Goal: Task Accomplishment & Management: Manage account settings

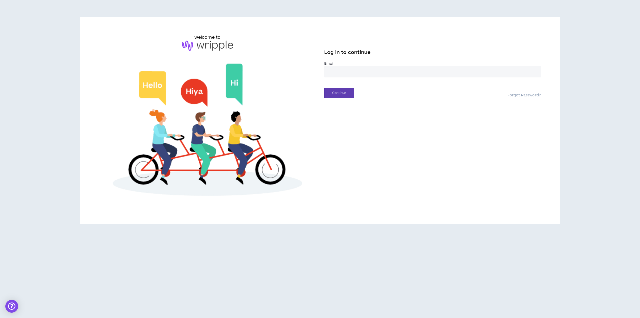
click at [338, 66] on input "email" at bounding box center [432, 71] width 217 height 11
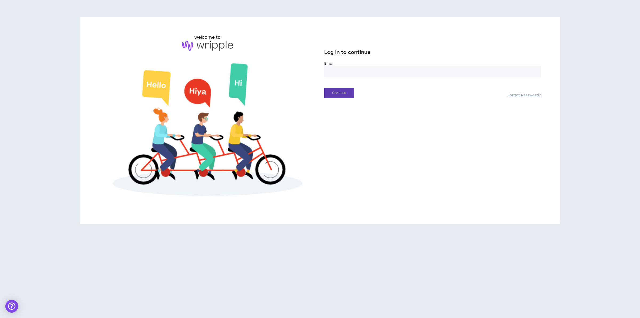
type input "**********"
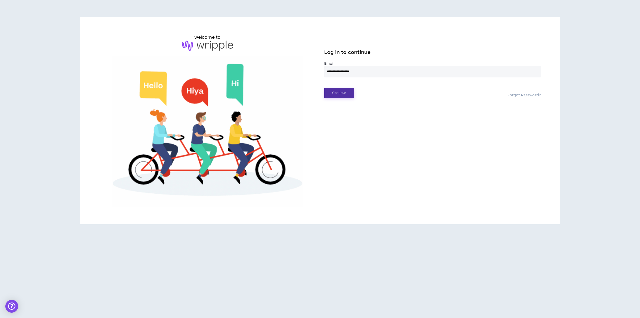
click at [339, 94] on button "Continue" at bounding box center [339, 93] width 30 height 10
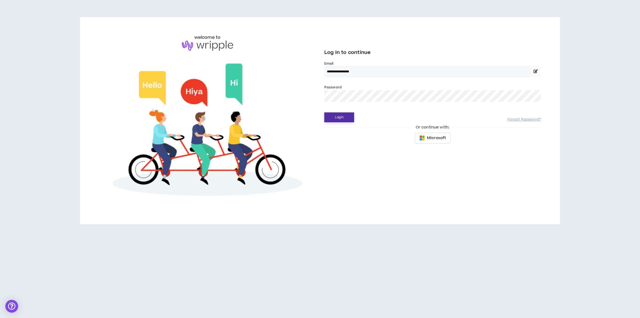
click at [345, 118] on button "Login" at bounding box center [339, 117] width 30 height 10
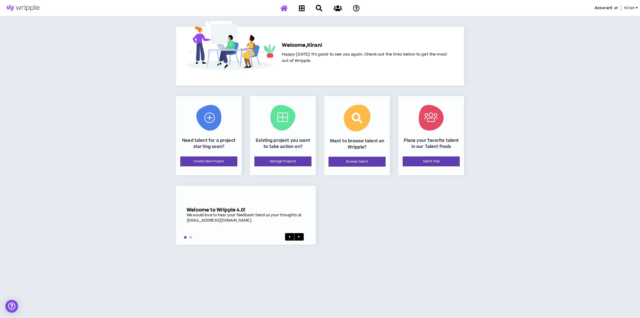
click at [501, 7] on span "Kiran" at bounding box center [630, 8] width 10 height 6
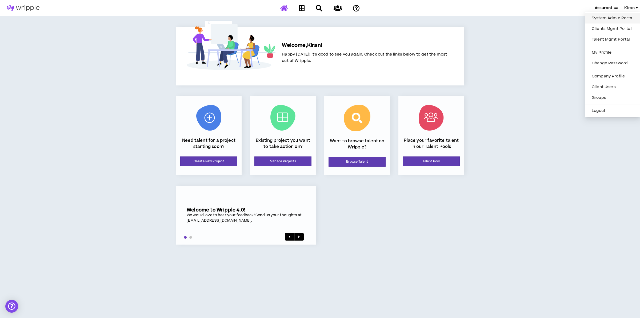
click at [501, 14] on link "System Admin Portal" at bounding box center [613, 18] width 48 height 8
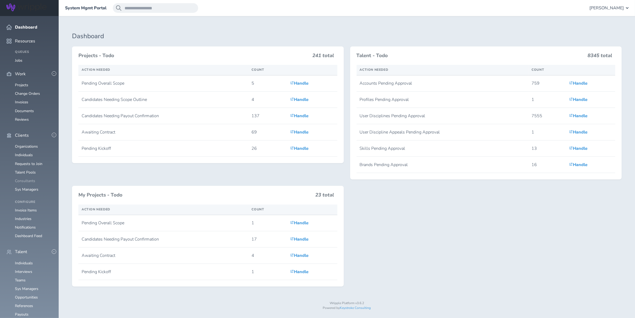
click at [26, 178] on link "Consultants" at bounding box center [25, 180] width 20 height 5
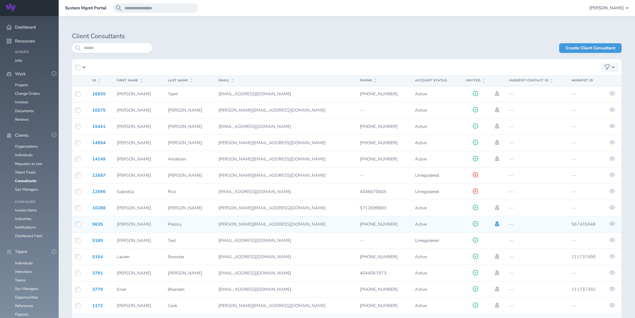
click at [494, 225] on icon at bounding box center [497, 223] width 6 height 5
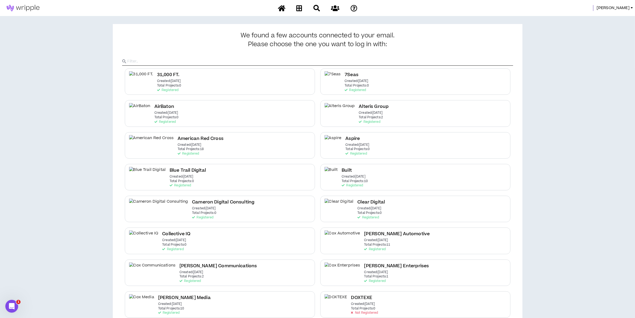
drag, startPoint x: 623, startPoint y: 11, endPoint x: 623, endPoint y: 6, distance: 4.8
click at [622, 10] on div "Amanda" at bounding box center [317, 8] width 635 height 16
click at [623, 5] on span "Amanda" at bounding box center [613, 8] width 33 height 6
click at [611, 15] on link "System Admin Portal" at bounding box center [608, 18] width 48 height 8
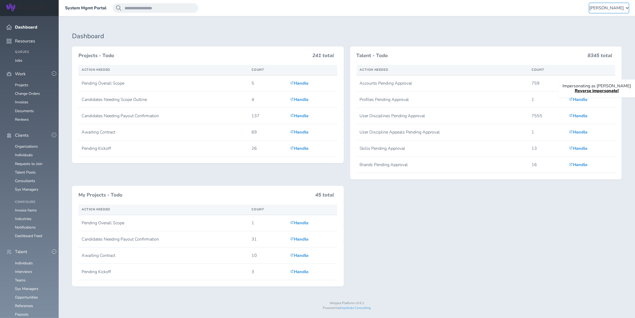
drag, startPoint x: 605, startPoint y: 10, endPoint x: 602, endPoint y: 12, distance: 3.6
click at [605, 10] on span "[PERSON_NAME]" at bounding box center [607, 8] width 34 height 5
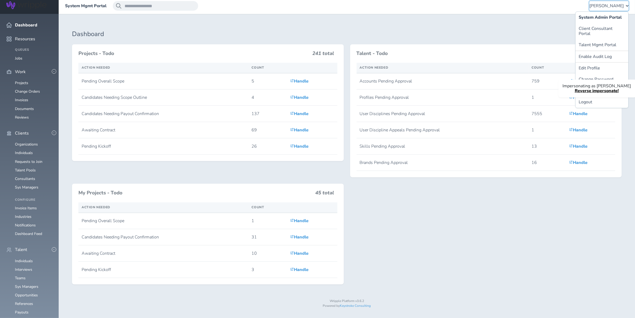
scroll to position [5, 0]
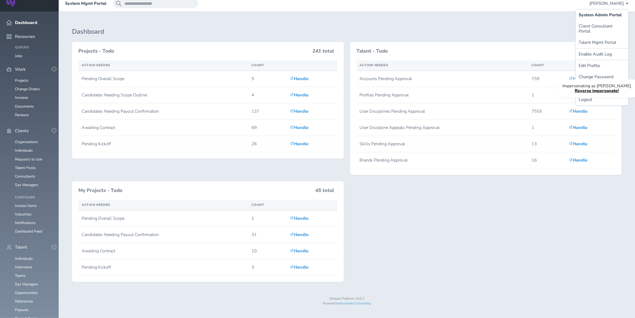
click at [593, 90] on link "Reverse impersonate!" at bounding box center [597, 91] width 44 height 6
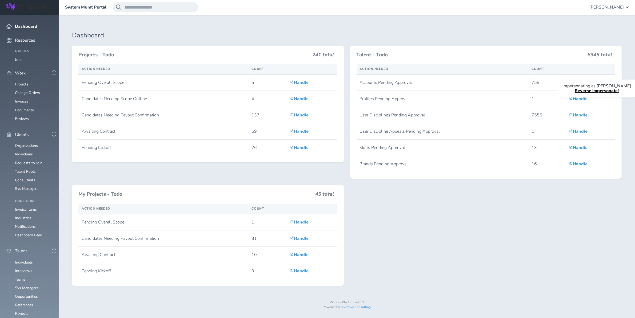
scroll to position [0, 0]
click at [609, 7] on span "[PERSON_NAME]" at bounding box center [607, 8] width 34 height 5
click at [587, 100] on link "Logout" at bounding box center [602, 103] width 53 height 11
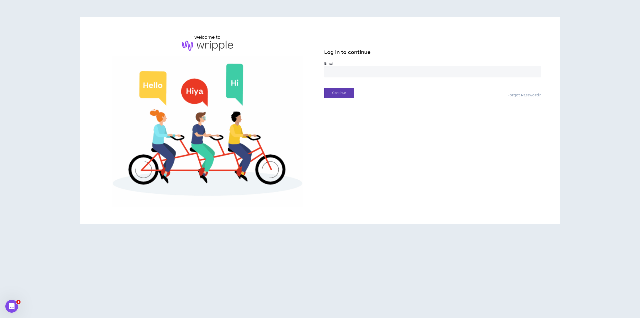
click at [353, 72] on input "email" at bounding box center [432, 71] width 217 height 11
type input "**********"
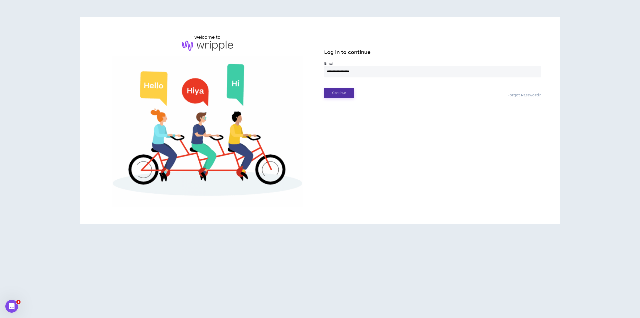
click at [342, 93] on button "Continue" at bounding box center [339, 93] width 30 height 10
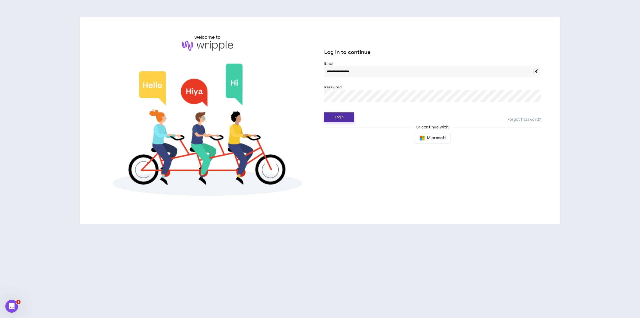
click at [338, 116] on button "Login" at bounding box center [339, 117] width 30 height 10
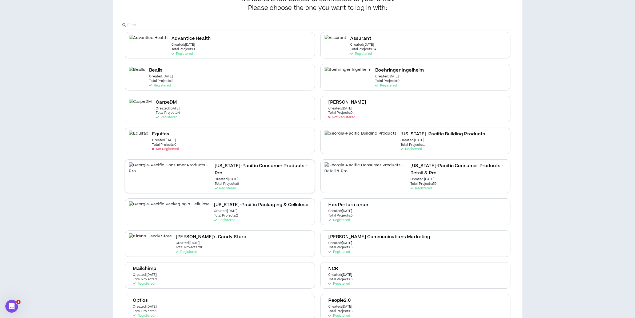
scroll to position [33, 0]
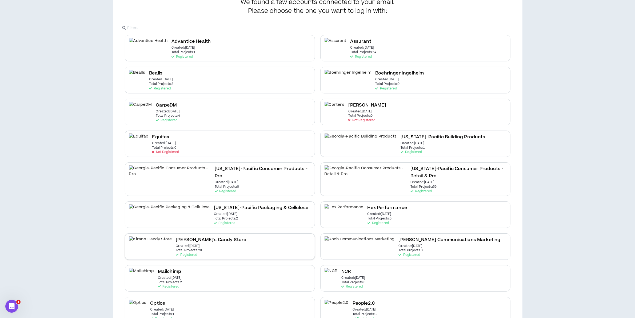
click at [177, 236] on h2 "Kiran's Candy Store" at bounding box center [211, 239] width 70 height 7
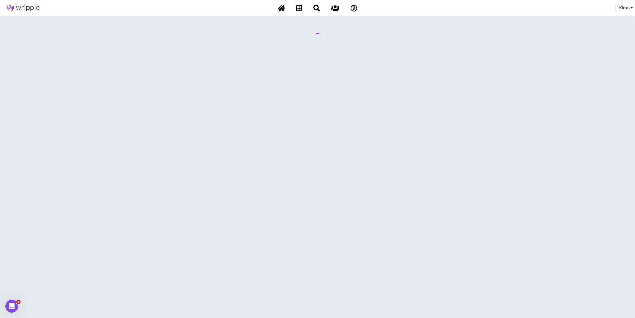
scroll to position [0, 0]
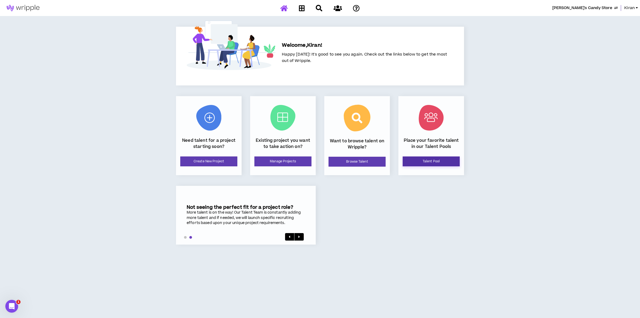
click at [431, 161] on link "Talent Pool" at bounding box center [431, 161] width 57 height 10
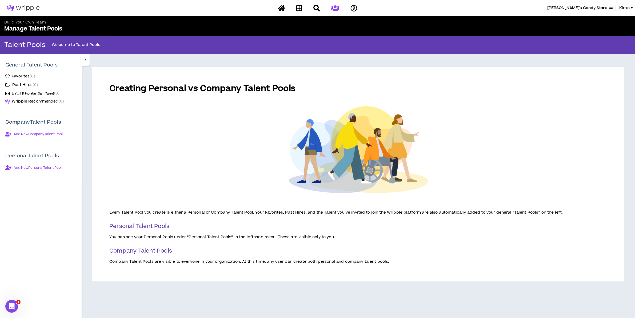
click at [29, 133] on span "Add New Company Talent Pool" at bounding box center [38, 134] width 49 height 4
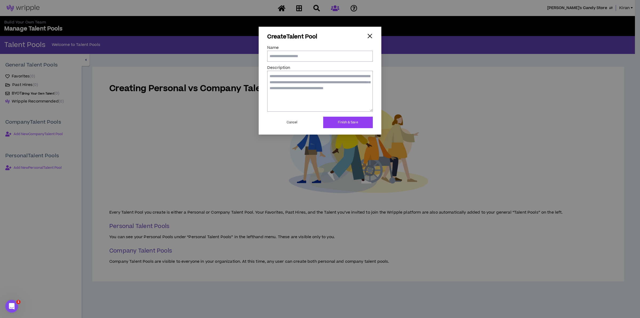
click at [290, 54] on input "Name" at bounding box center [320, 56] width 106 height 11
type input "**********"
click at [286, 94] on textarea "Description" at bounding box center [320, 91] width 106 height 41
type textarea "**********"
click at [347, 120] on button "Finish & Save" at bounding box center [348, 122] width 50 height 11
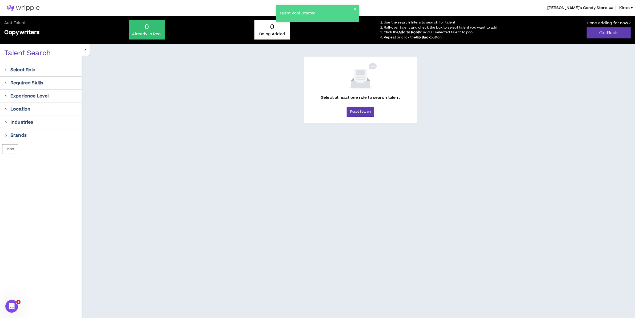
click at [23, 69] on p "Select Role" at bounding box center [22, 70] width 25 height 6
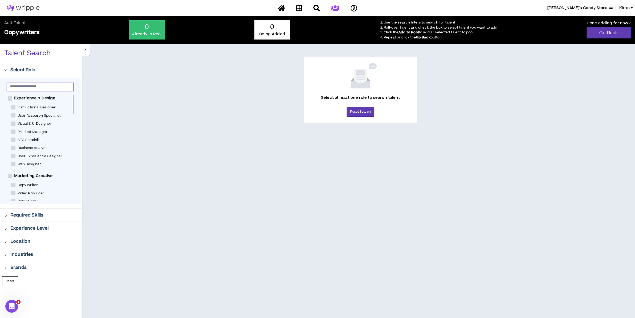
click at [35, 87] on input "text" at bounding box center [38, 86] width 56 height 4
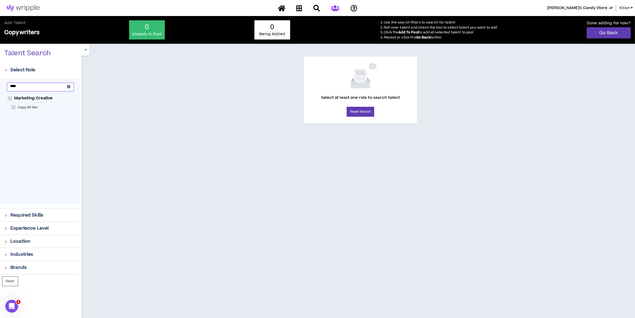
type input "****"
click at [33, 107] on span "Copy Writer" at bounding box center [27, 107] width 25 height 5
checkbox Writer "****"
checkbox Creative "****"
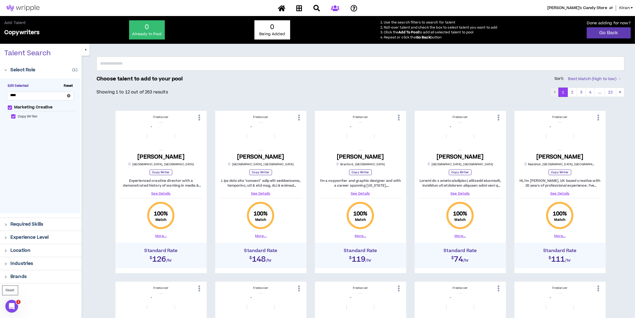
click at [18, 222] on p "Required Skills" at bounding box center [26, 224] width 33 height 6
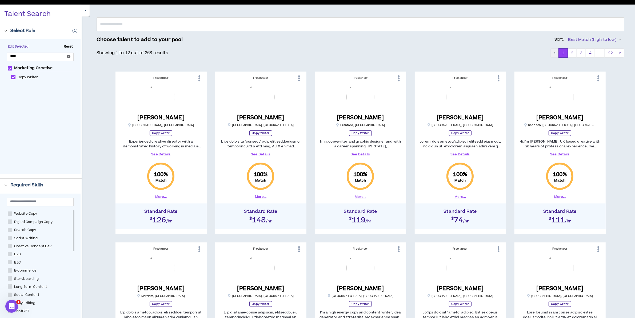
scroll to position [67, 0]
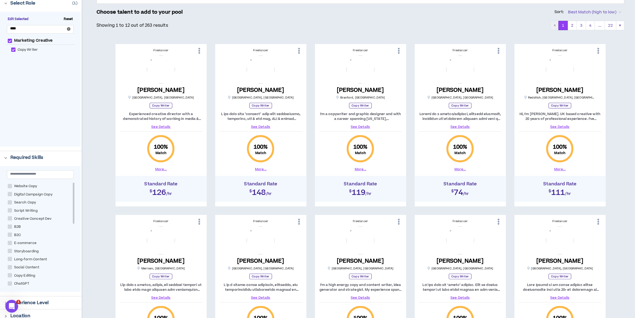
click at [25, 188] on span "Website Copy" at bounding box center [25, 186] width 27 height 5
checkbox Copy "****"
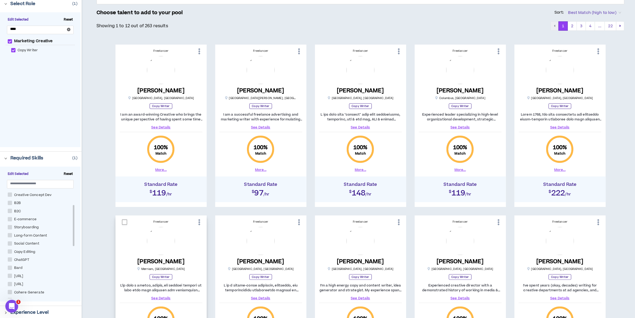
scroll to position [67, 0]
click at [36, 235] on span "Long-form Content" at bounding box center [30, 234] width 37 height 5
checkbox Content "****"
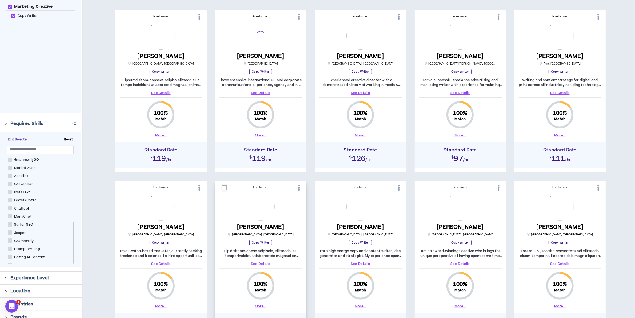
scroll to position [167, 0]
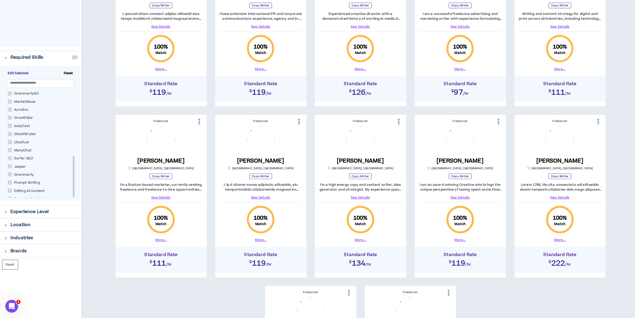
click at [24, 236] on p "Industries" at bounding box center [21, 238] width 23 height 6
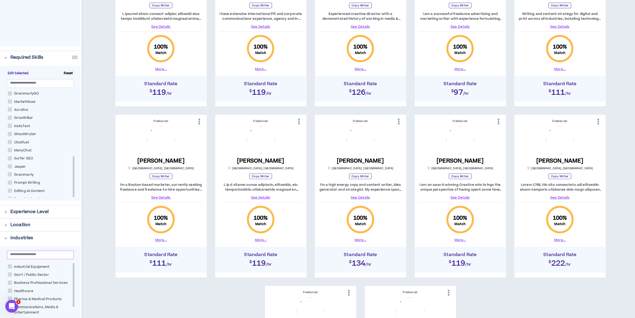
click at [39, 256] on input "text" at bounding box center [38, 254] width 56 height 4
type input "***"
click at [28, 265] on span "Food & Beverage" at bounding box center [29, 266] width 34 height 5
checkbox Beverage "****"
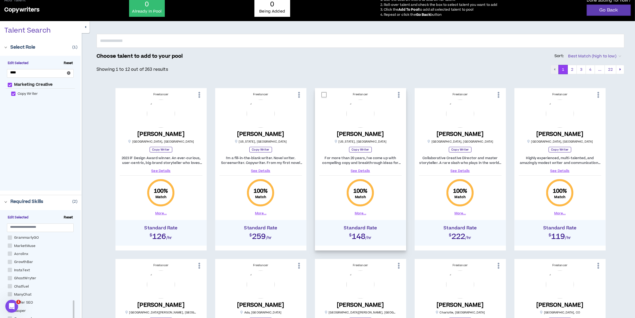
scroll to position [33, 0]
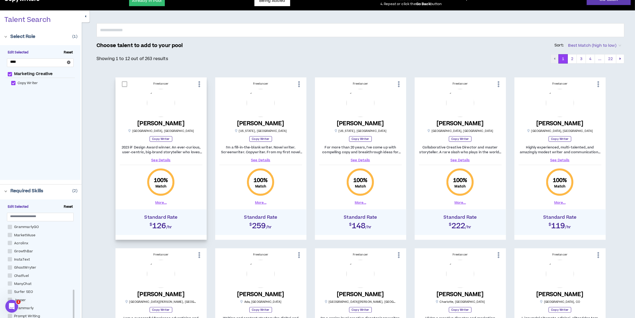
click at [124, 84] on span at bounding box center [124, 83] width 5 height 5
checkbox input "****"
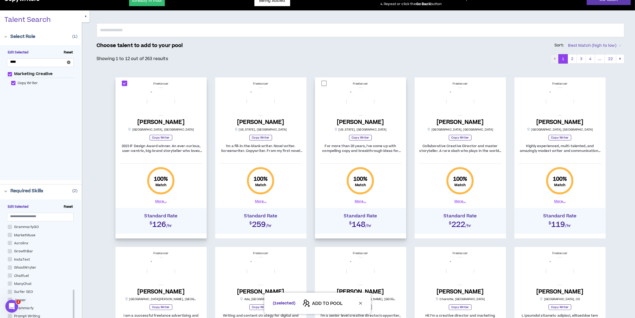
click at [325, 83] on span at bounding box center [324, 83] width 5 height 5
checkbox input "****"
click at [424, 83] on span at bounding box center [423, 83] width 5 height 5
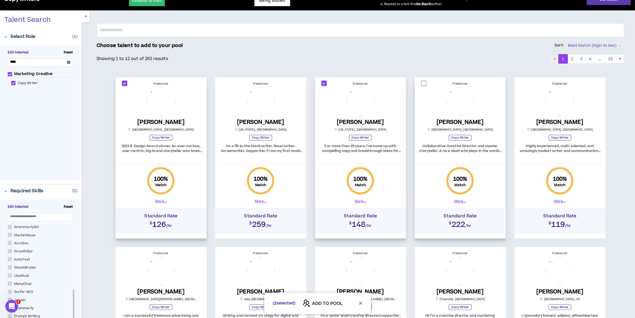
checkbox input "****"
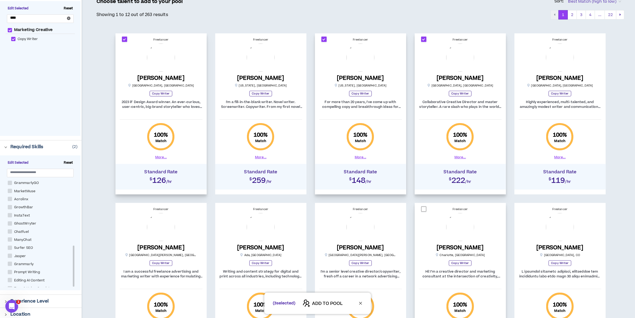
scroll to position [133, 0]
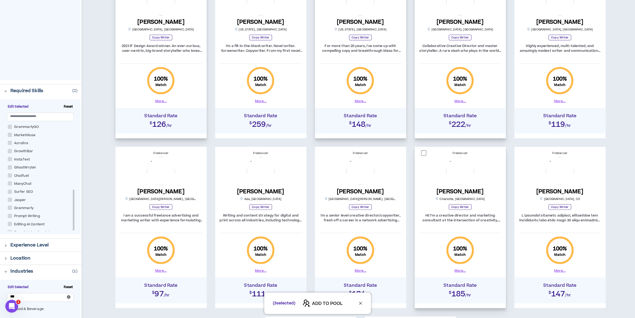
click at [427, 153] on div at bounding box center [423, 152] width 9 height 7
checkbox input "****"
click at [327, 303] on span "ADD TO POOL" at bounding box center [327, 303] width 31 height 6
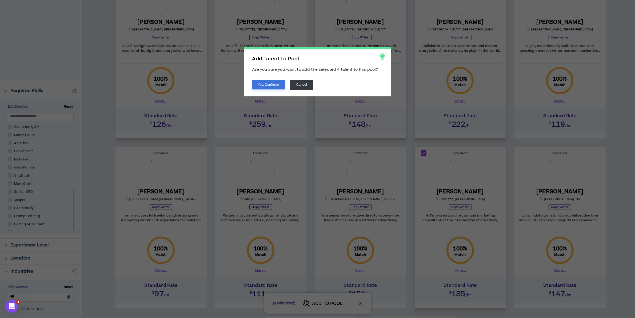
click at [266, 84] on button "Yes, Continue" at bounding box center [268, 84] width 33 height 9
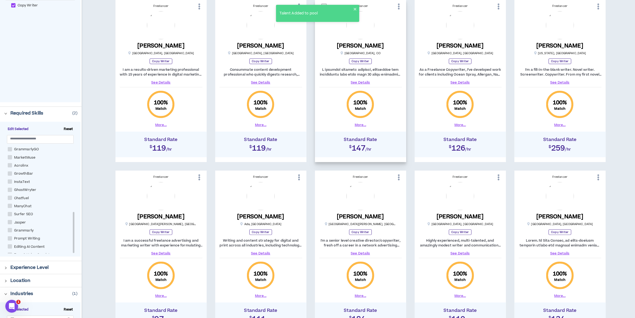
scroll to position [0, 0]
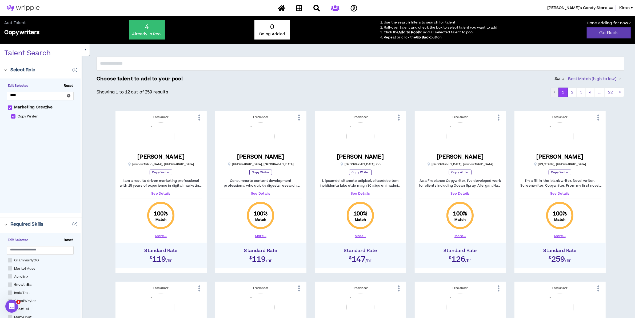
click at [149, 26] on p "4" at bounding box center [147, 27] width 30 height 9
click at [147, 31] on p "Already In Pool" at bounding box center [147, 33] width 30 height 5
click at [603, 31] on link "Go Back" at bounding box center [609, 32] width 44 height 11
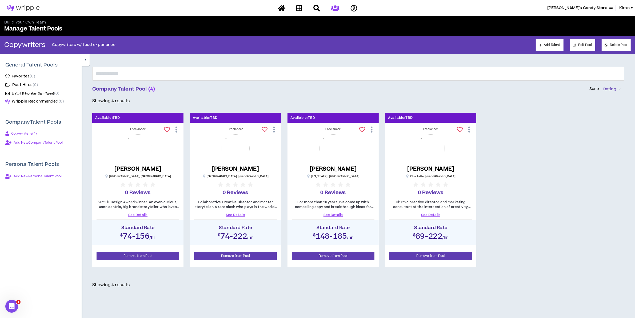
click at [20, 92] on span "BYOT Bring Your Own Talent" at bounding box center [33, 93] width 42 height 6
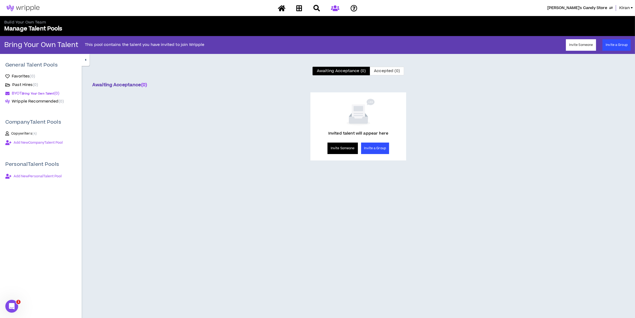
click at [341, 149] on button "Invite Someone" at bounding box center [343, 147] width 30 height 11
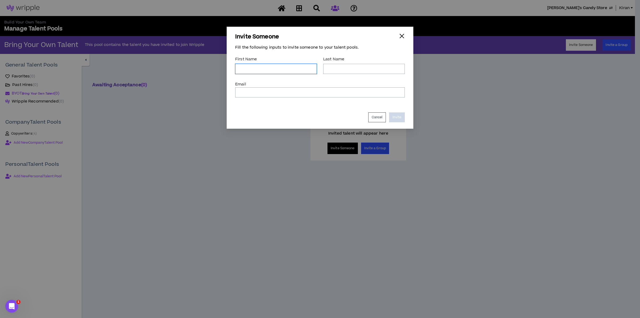
click at [257, 71] on input "*" at bounding box center [276, 69] width 82 height 10
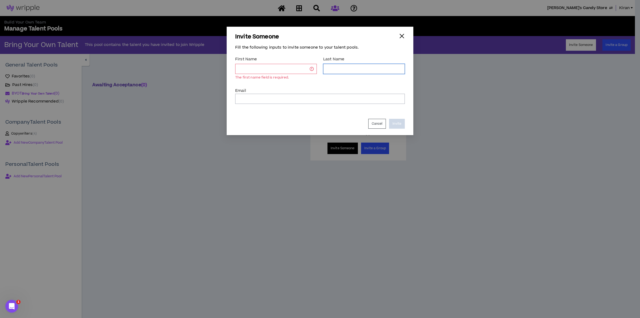
drag, startPoint x: 334, startPoint y: 72, endPoint x: 331, endPoint y: 76, distance: 4.0
click at [334, 72] on input "*" at bounding box center [364, 69] width 82 height 10
click at [307, 106] on form "First Name * The first name field is required. Last Name * Email * Cancel Invite" at bounding box center [320, 91] width 170 height 74
click at [400, 35] on div "button" at bounding box center [402, 36] width 6 height 6
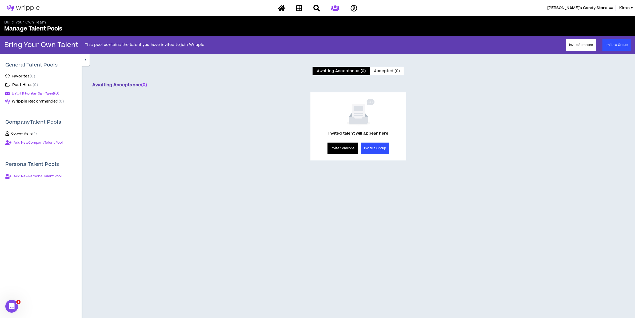
click at [227, 217] on div "Awaiting Acceptance (0) Accepted (0) Awaiting Acceptance ( 0 ) Invited talent w…" at bounding box center [359, 205] width 554 height 302
click at [281, 6] on icon at bounding box center [281, 8] width 7 height 7
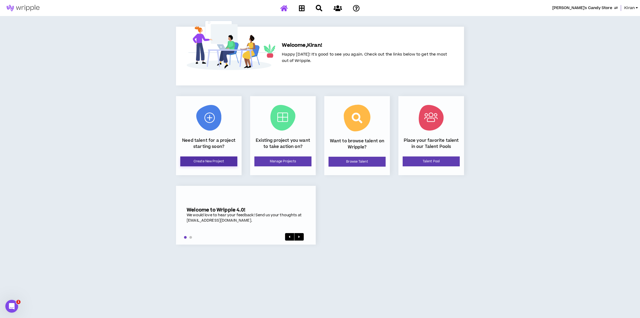
click at [209, 160] on link "Create New Project" at bounding box center [208, 161] width 57 height 10
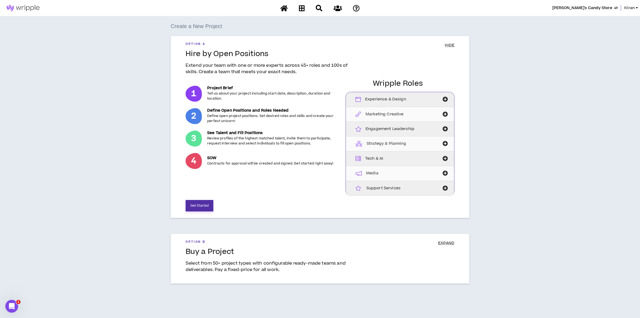
click at [199, 204] on button "Get Started" at bounding box center [200, 205] width 28 height 11
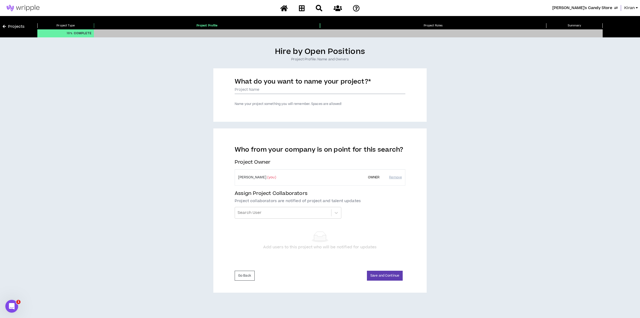
click at [283, 90] on input "What do you want to name your project? *" at bounding box center [320, 90] width 171 height 8
type input "Copywriter"
click at [462, 178] on div "Hire by Open Positions Project Profile: Name and Owners What do you want to nam…" at bounding box center [320, 170] width 635 height 246
click at [288, 177] on td "Kiran Bhandari (you)" at bounding box center [298, 177] width 127 height 16
click at [282, 217] on div at bounding box center [283, 212] width 91 height 9
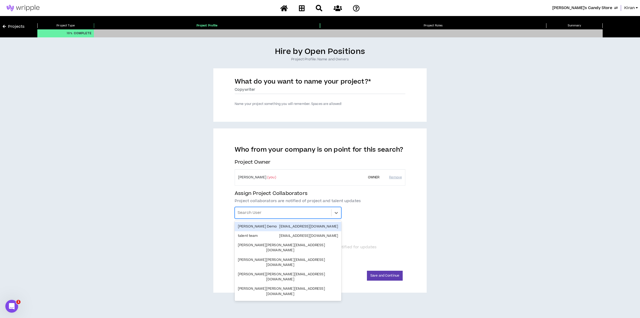
click at [545, 190] on div "Hire by Open Positions Project Profile: Name and Owners What do you want to nam…" at bounding box center [320, 170] width 635 height 246
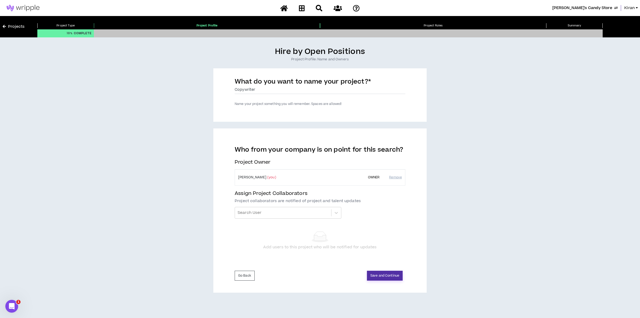
click at [384, 274] on button "Save and Continue" at bounding box center [385, 276] width 36 height 10
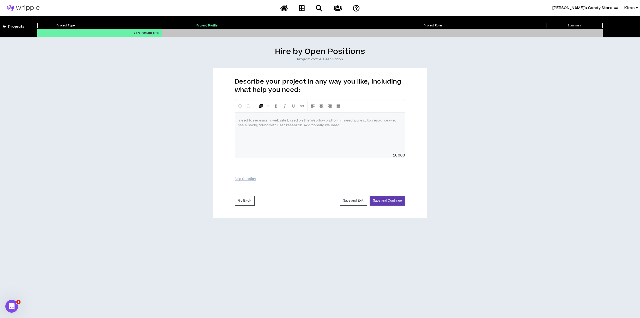
click at [318, 137] on div at bounding box center [320, 133] width 170 height 40
click at [394, 202] on button "Save and Continue" at bounding box center [388, 201] width 36 height 10
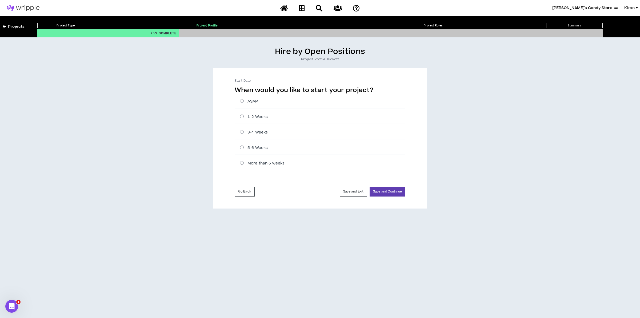
click at [249, 117] on label "1-2 Weeks" at bounding box center [322, 117] width 165 height 6
radio input "****"
click at [400, 190] on button "Save and Continue" at bounding box center [388, 192] width 36 height 10
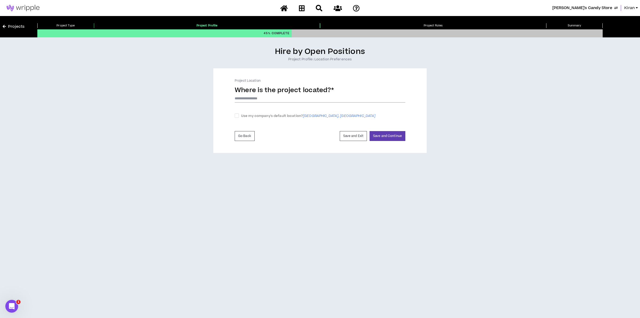
click at [246, 99] on input at bounding box center [320, 98] width 171 height 8
type input "*****"
click at [386, 133] on button "Save and Continue" at bounding box center [388, 133] width 36 height 10
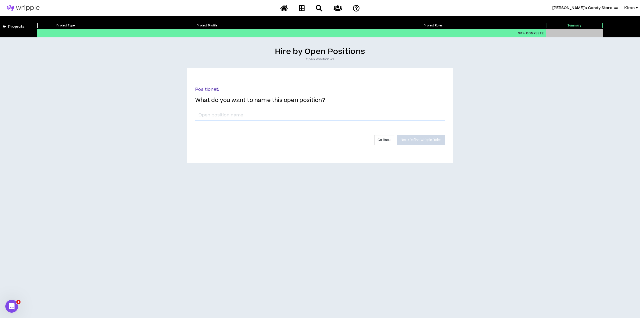
click at [263, 110] on input "*" at bounding box center [320, 115] width 250 height 10
type input "Copywriter w/ Food & Bev Experience"
click at [431, 141] on button "Next: Define Wripple Roles" at bounding box center [421, 140] width 47 height 10
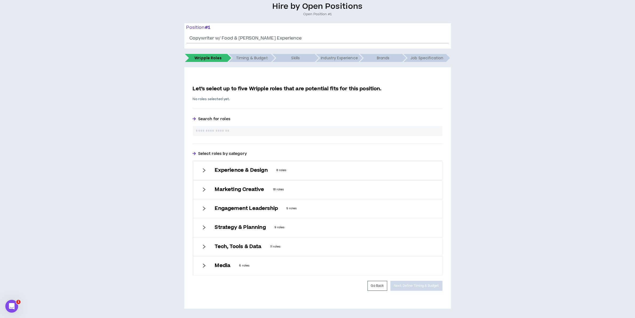
scroll to position [46, 0]
click at [234, 167] on h6 "Experience & Design" at bounding box center [241, 170] width 53 height 6
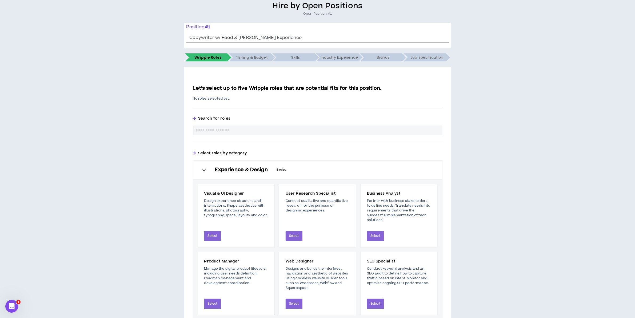
click at [234, 170] on h6 "Experience & Design" at bounding box center [241, 170] width 53 height 6
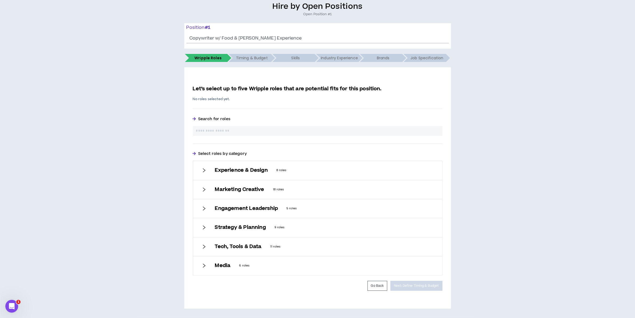
click at [230, 184] on div "Marketing Creative 18 roles" at bounding box center [317, 189] width 249 height 19
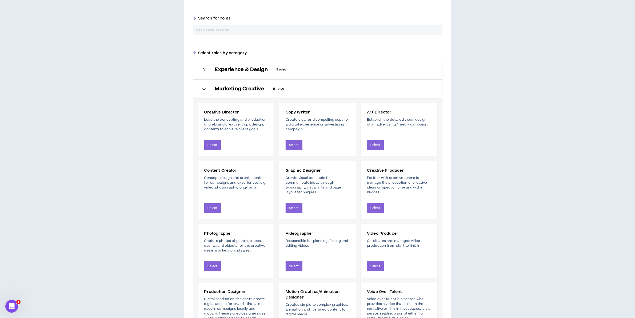
click at [227, 90] on h6 "Marketing Creative" at bounding box center [239, 89] width 49 height 6
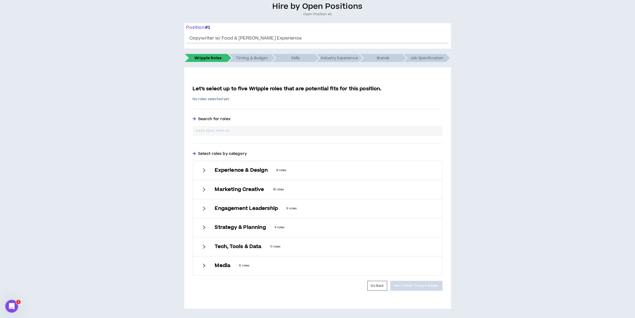
click at [221, 128] on input "text" at bounding box center [317, 131] width 243 height 6
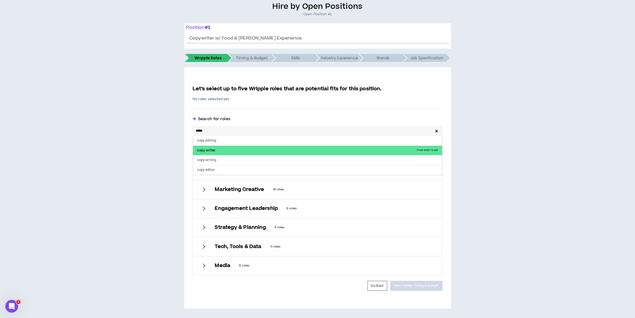
type input "*****"
click at [218, 146] on p "copy writer Press enter to add" at bounding box center [317, 151] width 249 height 10
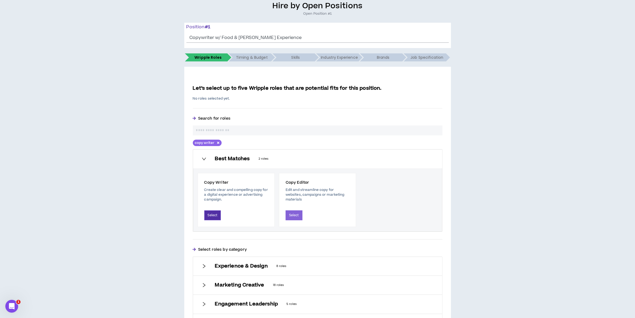
click at [213, 213] on button "Select" at bounding box center [212, 215] width 17 height 10
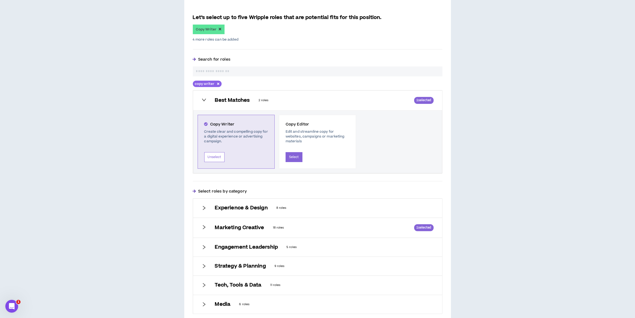
scroll to position [146, 0]
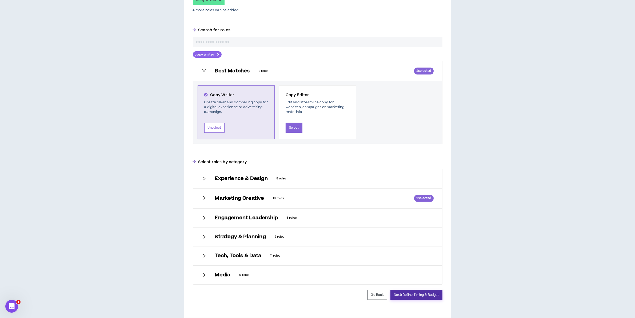
click at [421, 295] on button "Next: Define Timing & Budget" at bounding box center [417, 295] width 52 height 10
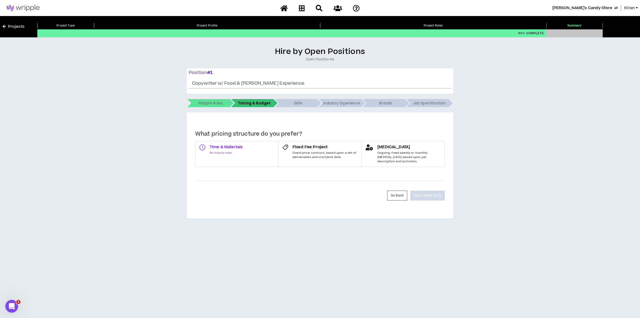
click at [213, 151] on span "An hourly rate." at bounding box center [226, 153] width 33 height 4
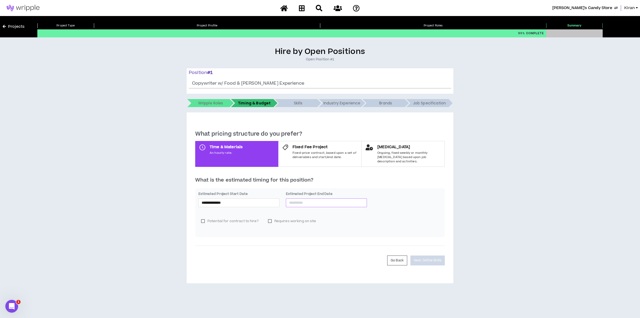
click at [311, 200] on input at bounding box center [326, 203] width 75 height 6
click at [352, 209] on button "button" at bounding box center [349, 209] width 6 height 11
type input "**********"
click at [341, 251] on div "26" at bounding box center [342, 252] width 6 height 6
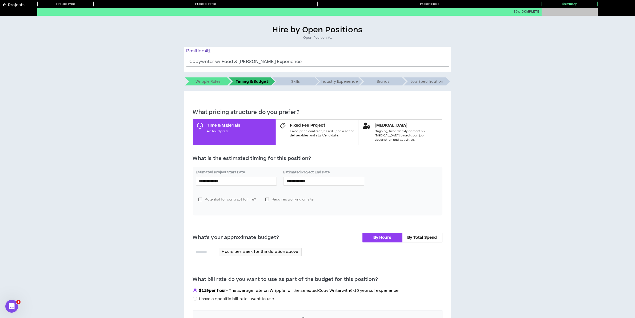
scroll to position [33, 0]
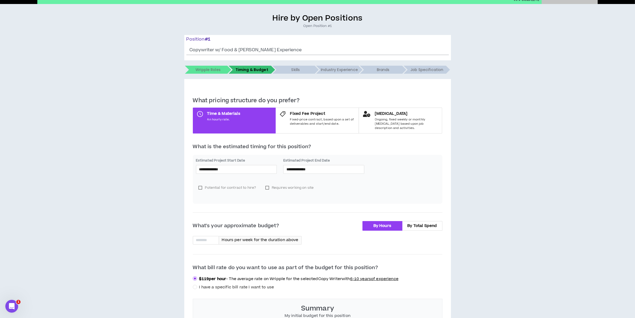
click at [228, 184] on label "Potential for contract to hire?" at bounding box center [227, 188] width 63 height 8
click at [227, 184] on label "Potential for contract to hire?" at bounding box center [227, 188] width 63 height 8
click at [302, 184] on label "Requires working on site" at bounding box center [290, 188] width 54 height 8
click at [288, 184] on label "Requires working on site" at bounding box center [290, 188] width 54 height 8
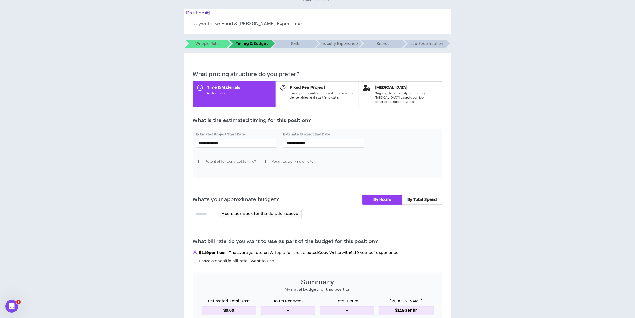
scroll to position [110, 0]
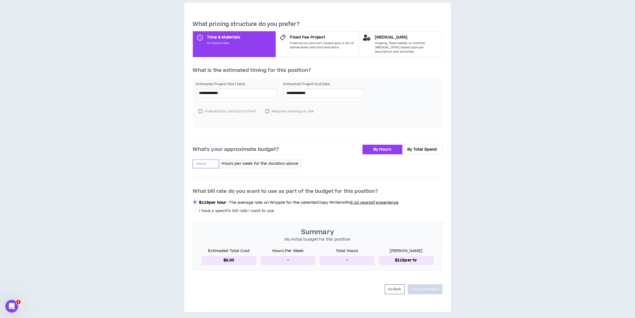
click at [202, 160] on input at bounding box center [206, 164] width 26 height 8
type input "**"
click at [513, 209] on div "**********" at bounding box center [318, 124] width 630 height 375
click at [226, 208] on span "I have a specific bill rate I want to use" at bounding box center [236, 211] width 75 height 6
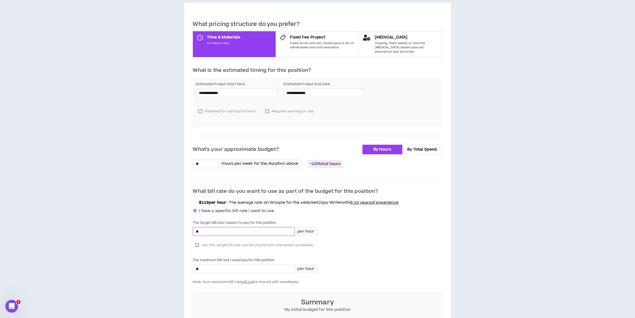
click at [228, 227] on input "*" at bounding box center [243, 231] width 101 height 8
type input "****"
click at [206, 242] on span "Yes, this target bill rate can be shared with interested candidates" at bounding box center [258, 244] width 112 height 5
click at [239, 265] on input "*" at bounding box center [243, 269] width 101 height 8
type input "*****"
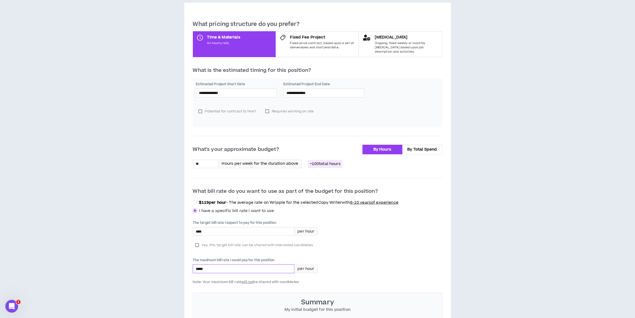
click at [372, 243] on div "The target bill rate I expect to pay for this position **** per hour Yes, this …" at bounding box center [318, 252] width 250 height 64
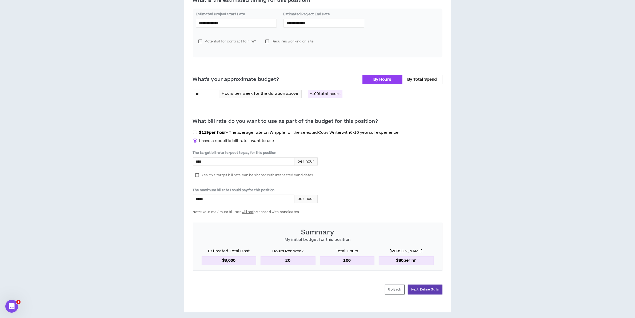
scroll to position [180, 0]
drag, startPoint x: 145, startPoint y: 189, endPoint x: 108, endPoint y: 185, distance: 36.8
click at [108, 185] on div "**********" at bounding box center [318, 89] width 630 height 445
click at [466, 201] on div "**********" at bounding box center [318, 89] width 630 height 445
click at [434, 284] on button "Next: Define Skills" at bounding box center [425, 289] width 34 height 10
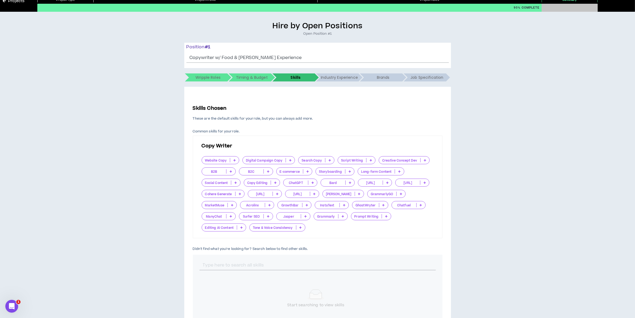
scroll to position [67, 0]
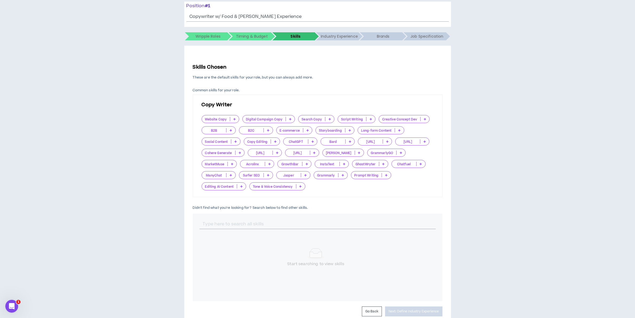
click at [235, 119] on icon at bounding box center [234, 119] width 2 height 3
click at [218, 137] on span "Important" at bounding box center [220, 136] width 31 height 6
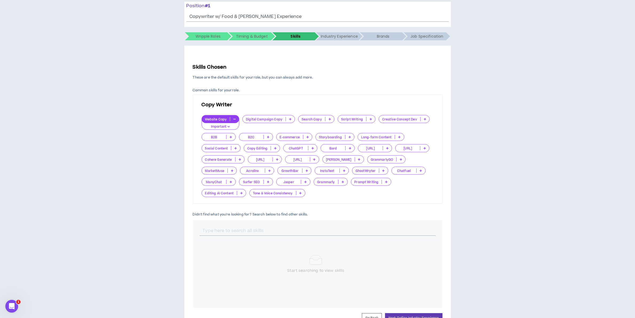
click at [268, 136] on icon at bounding box center [268, 137] width 2 height 3
click at [259, 154] on span "Important" at bounding box center [255, 154] width 27 height 6
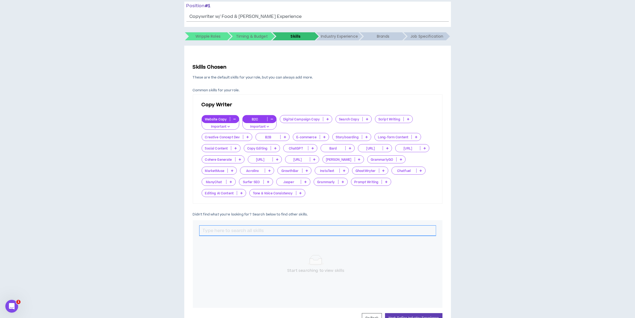
click at [282, 229] on input "text" at bounding box center [318, 230] width 236 height 10
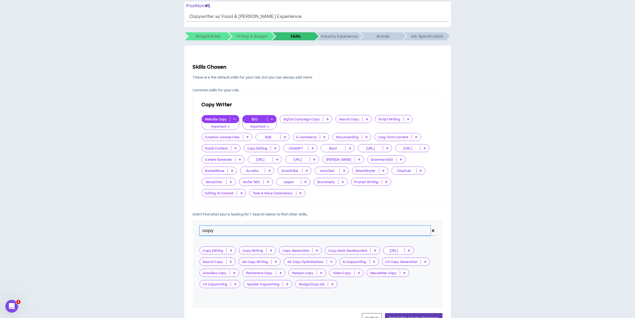
type input "copy"
click at [231, 249] on icon at bounding box center [231, 250] width 2 height 3
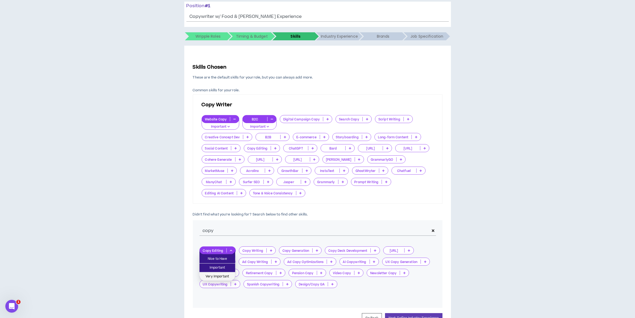
click at [222, 277] on span "Very Important" at bounding box center [217, 277] width 29 height 6
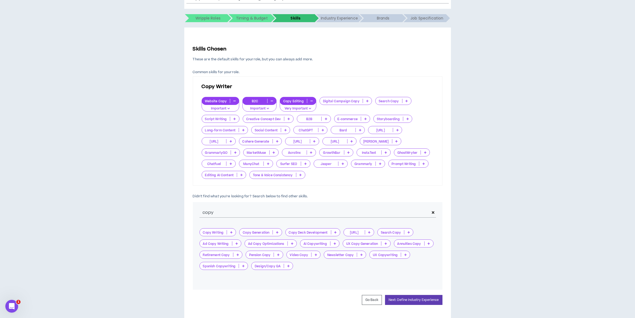
scroll to position [99, 0]
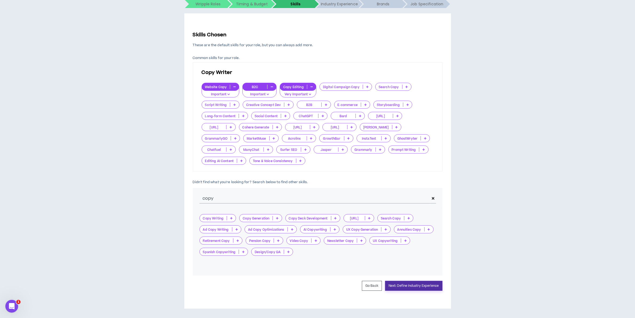
click at [403, 283] on button "Next: Define Industry Experience" at bounding box center [413, 286] width 57 height 10
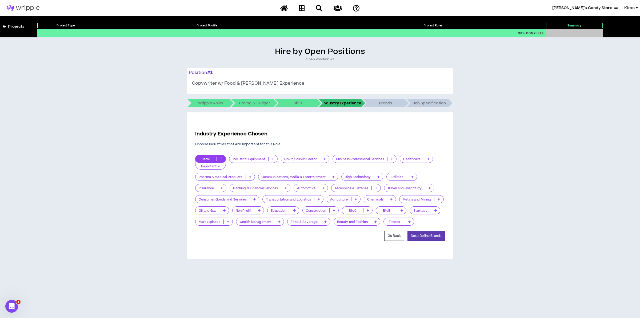
click at [220, 158] on button "button" at bounding box center [221, 159] width 9 height 4
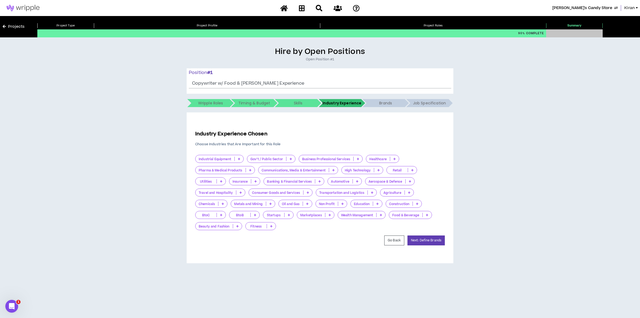
click at [430, 213] on p at bounding box center [427, 215] width 9 height 4
click at [410, 231] on span "Important" at bounding box center [411, 232] width 36 height 6
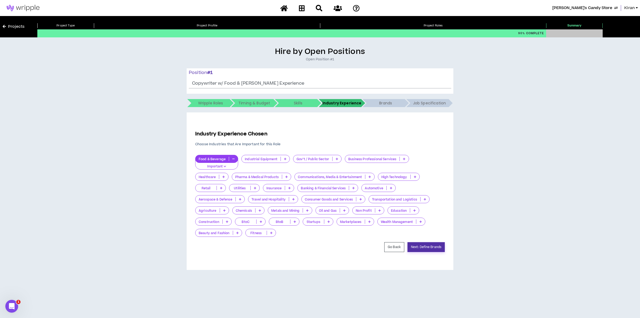
click at [426, 244] on button "Next: Define Brands" at bounding box center [426, 247] width 37 height 10
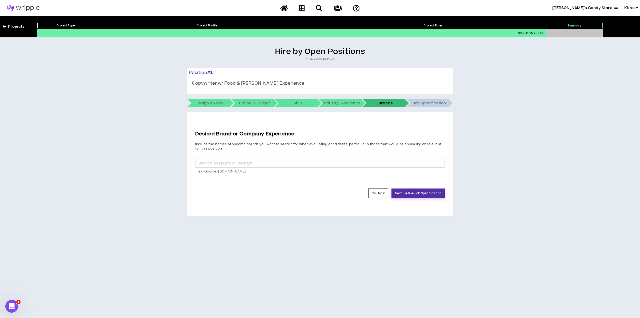
click at [427, 191] on button "Next: Define Job Specification" at bounding box center [418, 193] width 53 height 10
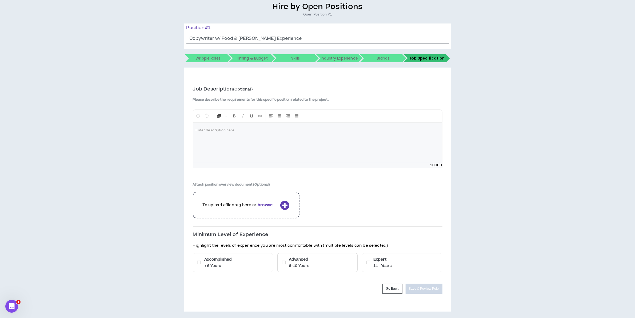
scroll to position [48, 0]
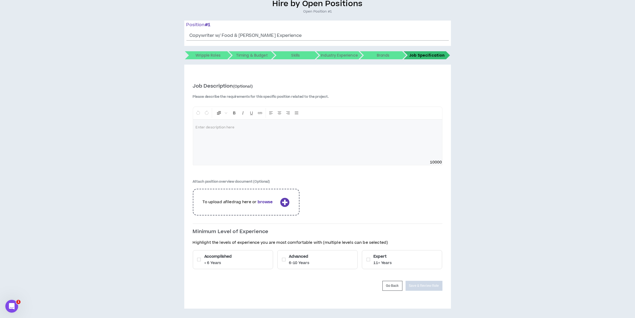
click at [255, 261] on div "Accomplished < 6 Years" at bounding box center [233, 259] width 80 height 19
click at [308, 264] on p "6-10 Years" at bounding box center [299, 262] width 21 height 5
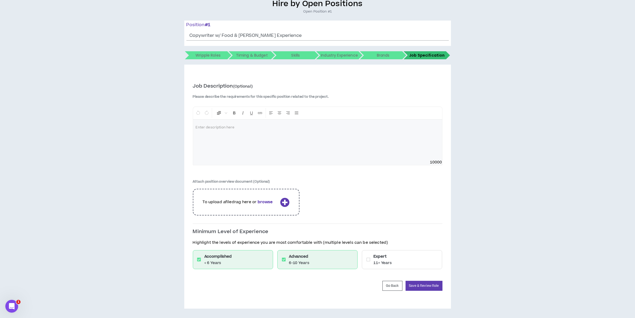
click at [393, 260] on div "Expert 11+ Years" at bounding box center [402, 259] width 80 height 19
click at [407, 260] on div "Expert 11+ Years" at bounding box center [402, 259] width 80 height 19
click at [433, 284] on button "Save & Review Role" at bounding box center [424, 286] width 37 height 10
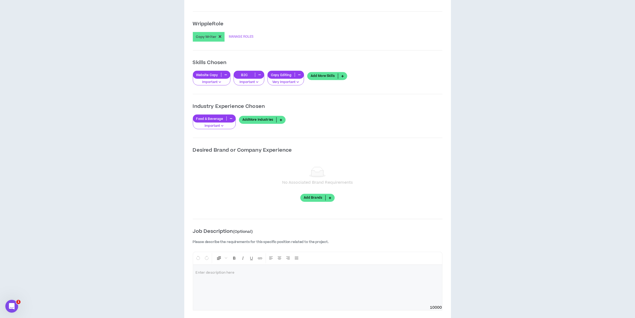
scroll to position [611, 0]
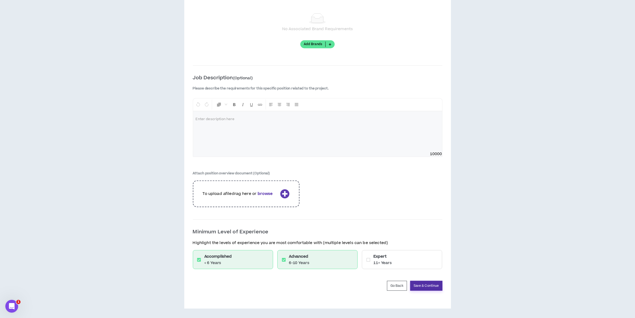
click at [421, 285] on button "Save & Continue" at bounding box center [426, 286] width 32 height 10
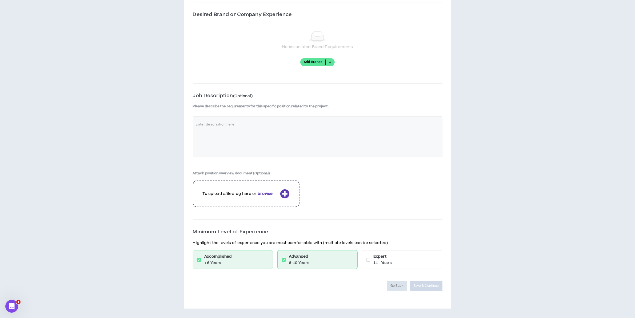
scroll to position [593, 0]
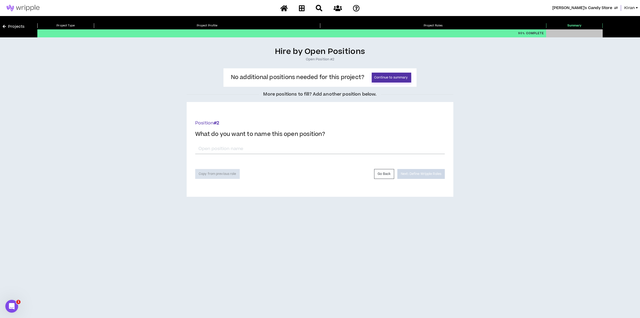
click at [390, 74] on button "Continue to summary" at bounding box center [391, 78] width 39 height 10
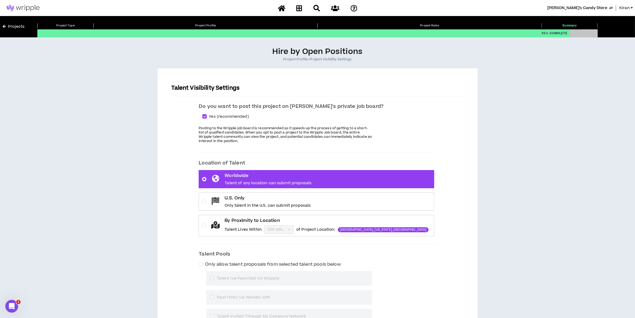
click at [235, 115] on span "Yes (recommended)" at bounding box center [229, 117] width 44 height 6
checkbox input "*****"
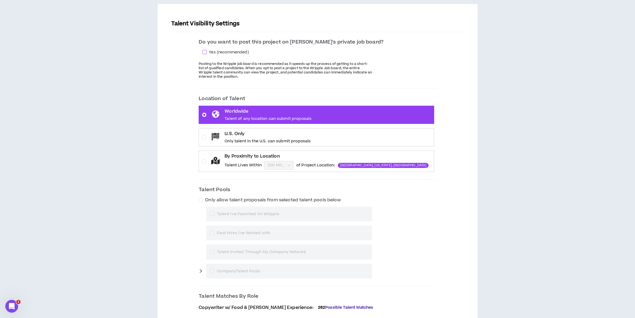
scroll to position [67, 0]
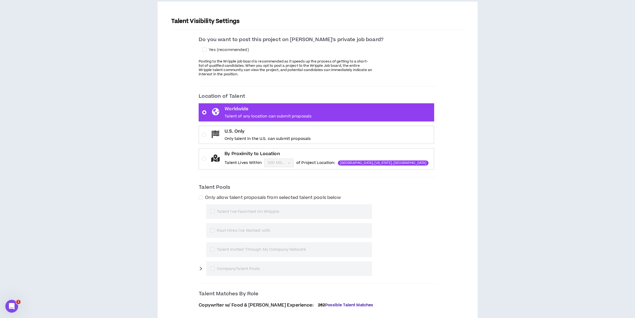
click at [262, 163] on p "Talent Lives Within" at bounding box center [243, 162] width 37 height 5
click at [268, 163] on input "By Proximity to Location Talent Lives Within 200 Miles of Project Location: Atl…" at bounding box center [277, 163] width 19 height 8
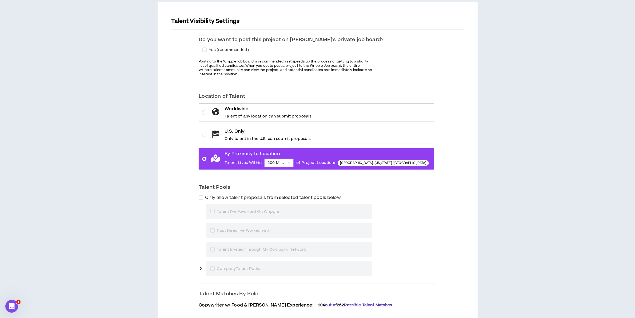
click at [219, 137] on icon at bounding box center [215, 133] width 7 height 7
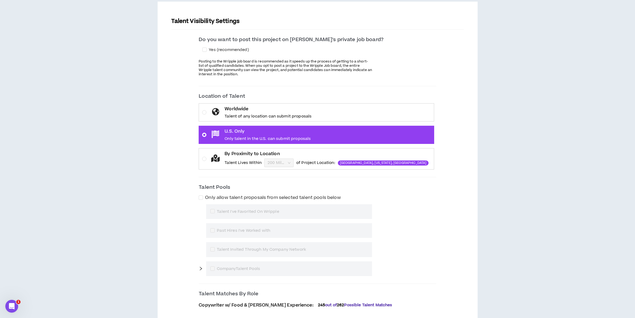
click at [207, 160] on span at bounding box center [204, 159] width 4 height 4
click at [268, 160] on input "By Proximity to Location Talent Lives Within 200 Miles of Project Location: Atl…" at bounding box center [277, 163] width 19 height 8
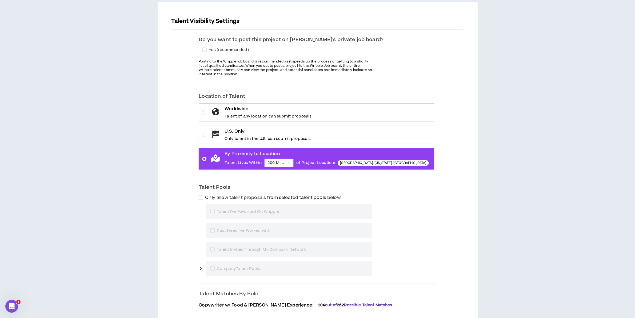
click at [288, 164] on span "200 Miles" at bounding box center [279, 163] width 23 height 8
click at [287, 164] on input "By Proximity to Location Talent Lives Within 200 Miles 200 Miles of Project Loc…" at bounding box center [277, 163] width 19 height 8
click at [448, 191] on div "Talent Visibility Settings Do you want to post this project on Wripple's privat…" at bounding box center [317, 163] width 303 height 306
click at [219, 132] on icon at bounding box center [215, 133] width 7 height 7
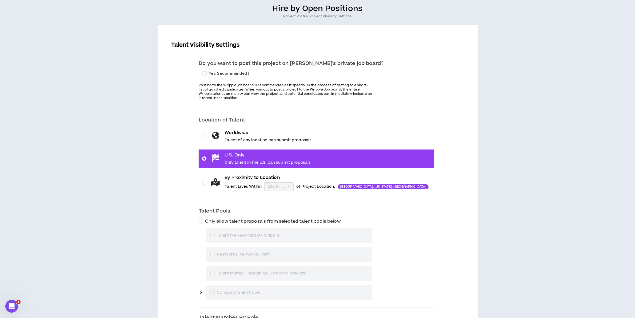
scroll to position [104, 0]
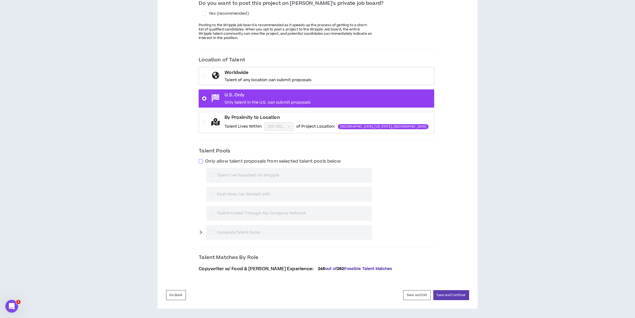
click at [203, 161] on span at bounding box center [201, 161] width 4 height 4
checkbox input "****"
click at [215, 232] on span at bounding box center [213, 232] width 4 height 4
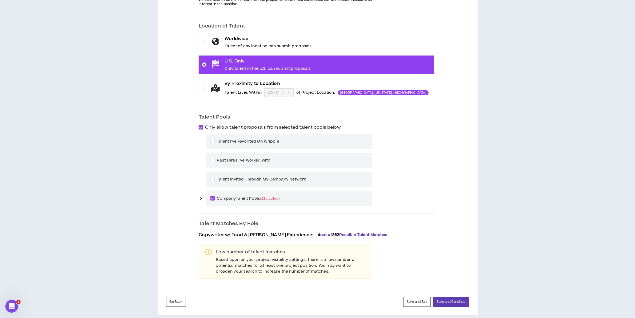
scroll to position [144, 0]
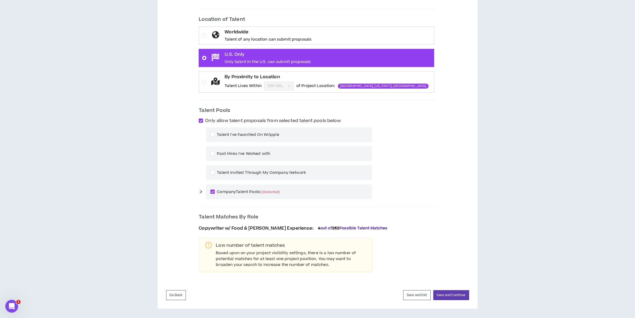
click at [203, 191] on icon "right" at bounding box center [201, 191] width 4 height 4
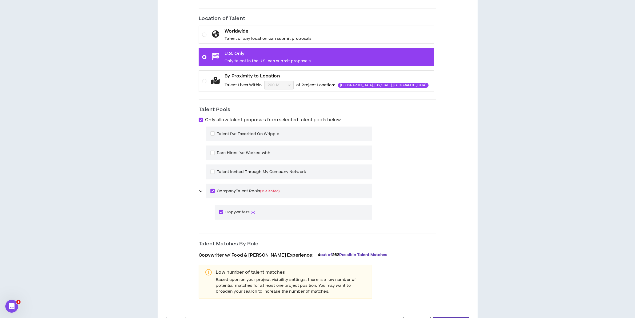
click at [203, 190] on icon "right" at bounding box center [201, 191] width 4 height 4
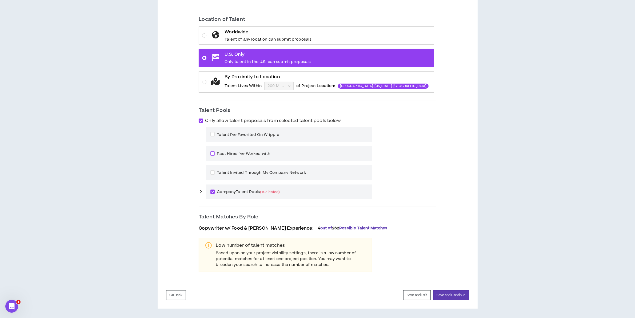
click at [235, 192] on span "Company Talent Pools ( 1 Selected)" at bounding box center [248, 192] width 67 height 6
checkbox input "*****"
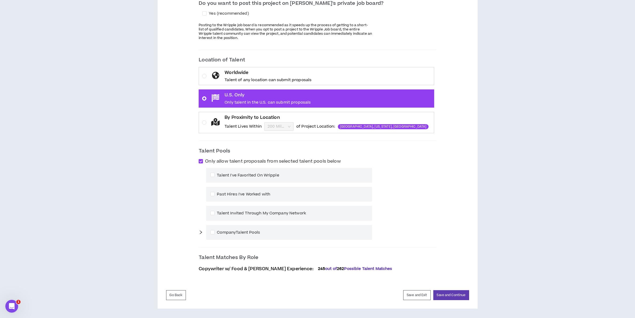
click at [203, 160] on span at bounding box center [201, 161] width 4 height 4
checkbox input "*****"
click at [453, 169] on div "Talent Visibility Settings Do you want to post this project on Wripple's privat…" at bounding box center [317, 127] width 303 height 306
click at [453, 294] on button "Save and Continue" at bounding box center [452, 295] width 36 height 10
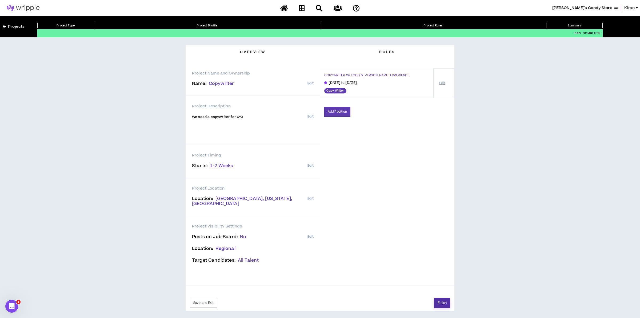
click at [437, 301] on button "Finish" at bounding box center [442, 303] width 16 height 10
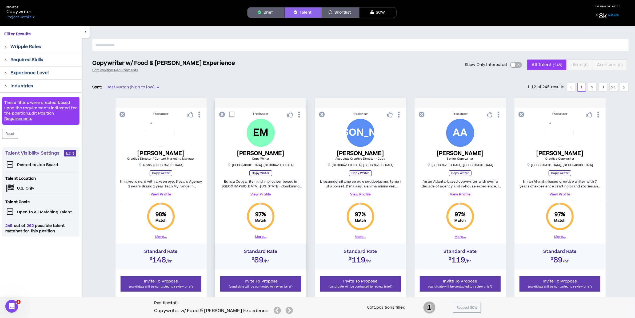
scroll to position [33, 0]
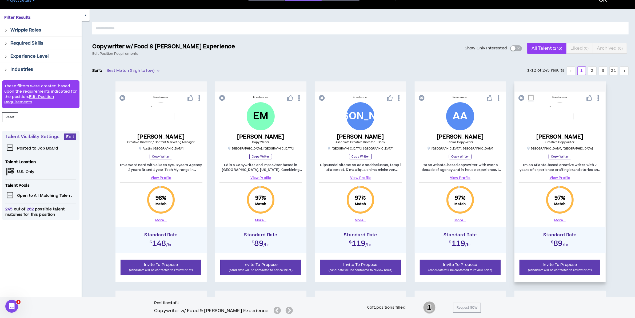
click at [562, 178] on link "View Profile" at bounding box center [560, 177] width 83 height 5
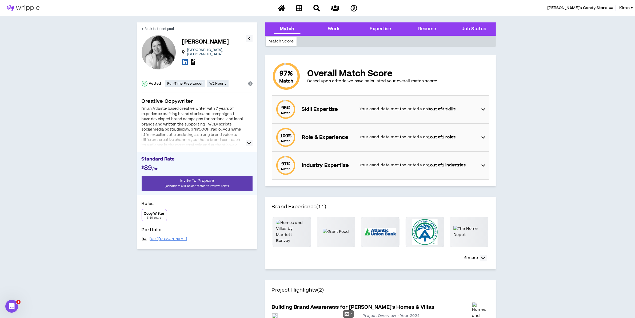
click at [246, 143] on div "I'm an Atlanta-based creative writer with 7 years of experience crafting brand …" at bounding box center [197, 126] width 111 height 40
click at [249, 142] on icon "button" at bounding box center [250, 143] width 4 height 6
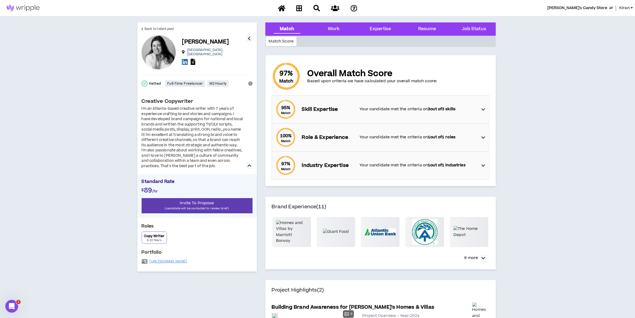
click at [481, 108] on div "95 % Match Skill Expertise Your candidate met the criteria on 3 out of 3 skills" at bounding box center [382, 110] width 214 height 28
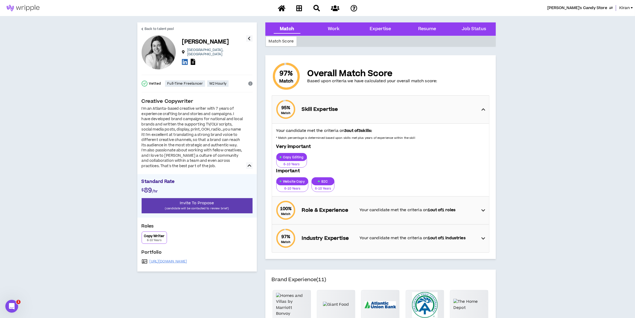
click at [481, 108] on div "95 % Match Skill Expertise" at bounding box center [382, 110] width 214 height 28
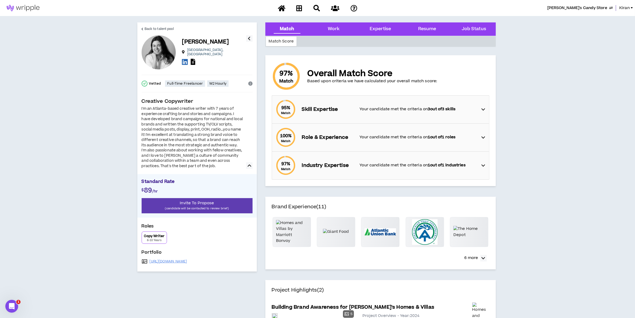
click at [481, 108] on div "95 % Match Skill Expertise Your candidate met the criteria on 3 out of 3 skills" at bounding box center [382, 110] width 214 height 28
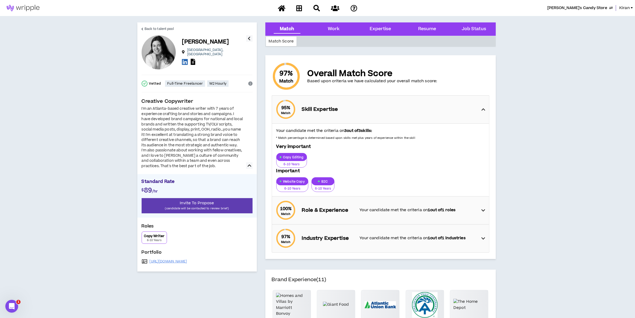
click at [483, 110] on icon at bounding box center [484, 109] width 4 height 6
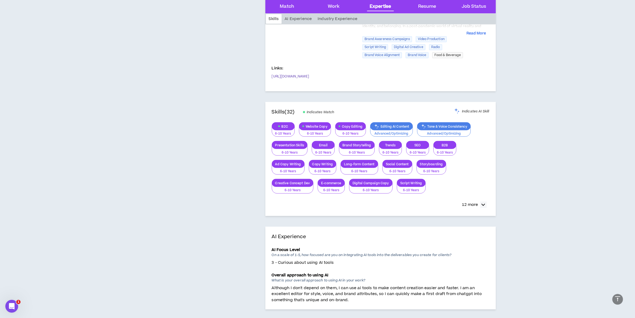
scroll to position [500, 0]
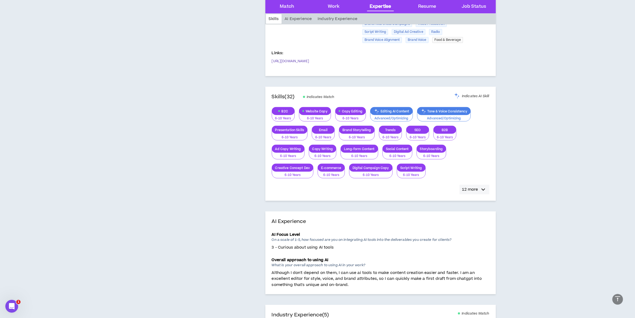
click at [474, 191] on p "12 more" at bounding box center [470, 190] width 16 height 6
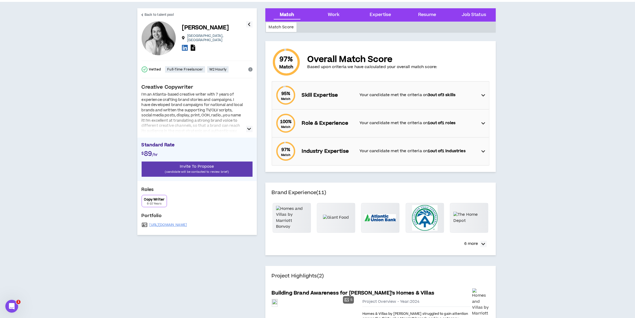
scroll to position [0, 0]
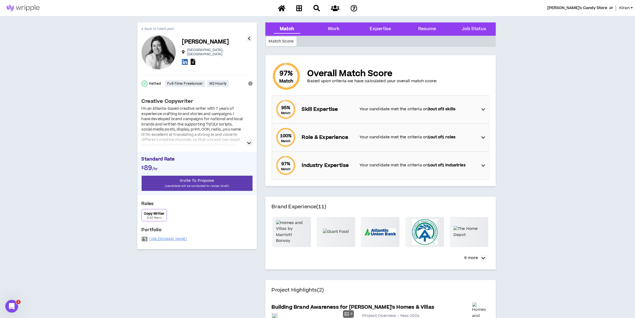
click at [145, 24] on link "Back to talent pool" at bounding box center [158, 28] width 32 height 13
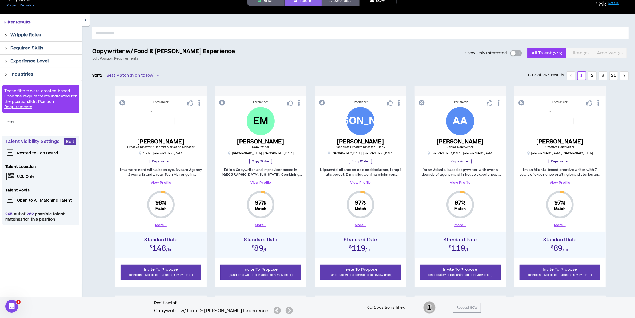
scroll to position [33, 0]
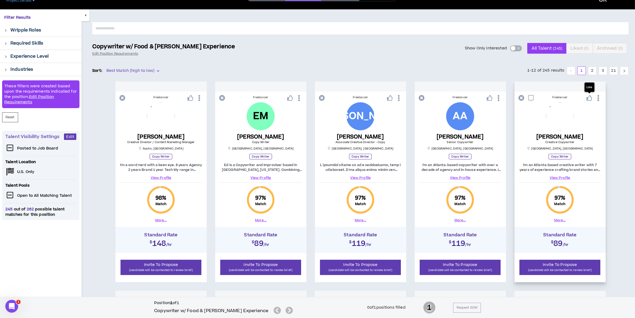
click at [590, 98] on icon at bounding box center [590, 98] width 6 height 6
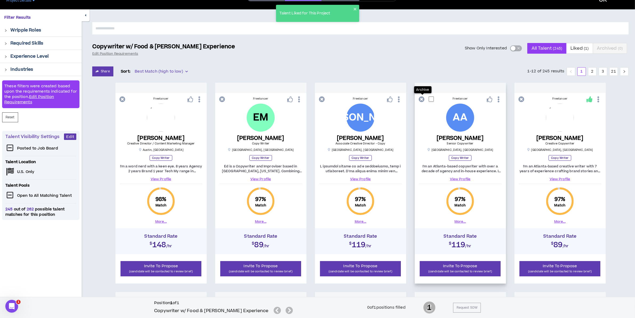
click at [422, 100] on icon at bounding box center [422, 99] width 6 height 6
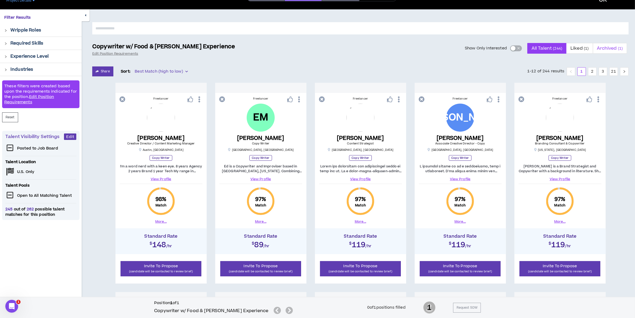
click at [611, 49] on span "Archived ( 1 )" at bounding box center [610, 48] width 26 height 13
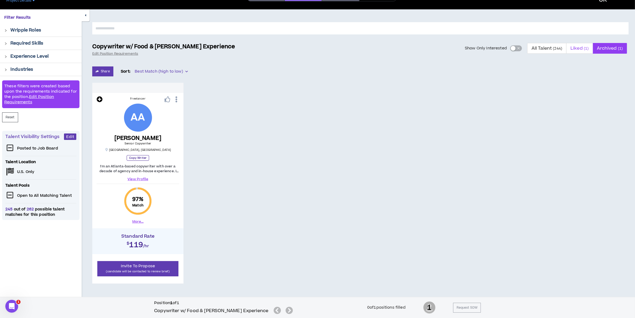
drag, startPoint x: 581, startPoint y: 46, endPoint x: 571, endPoint y: 47, distance: 10.3
click at [582, 46] on span "Liked ( 1 )" at bounding box center [580, 48] width 18 height 13
click at [546, 47] on span "All Talent ( 244 )" at bounding box center [547, 48] width 31 height 13
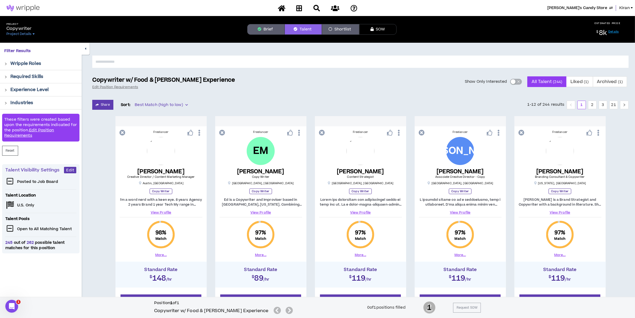
click at [17, 77] on p "Required Skills" at bounding box center [26, 76] width 33 height 6
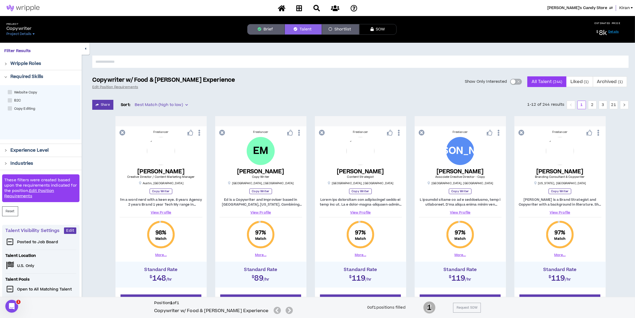
click at [21, 61] on p "Wripple Roles" at bounding box center [25, 63] width 31 height 6
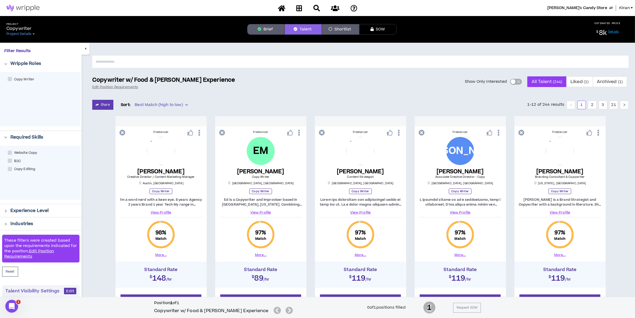
click at [20, 153] on span "Website Copy" at bounding box center [25, 152] width 27 height 5
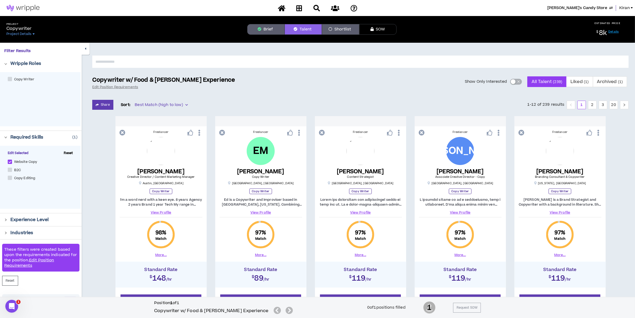
click at [9, 161] on span at bounding box center [10, 162] width 4 height 4
checkbox Copy "*****"
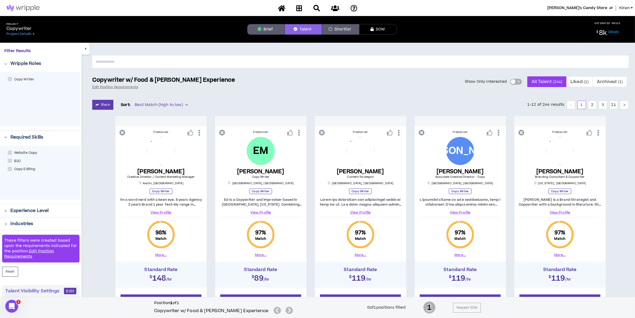
click at [173, 109] on div "Best Match (high to low)" at bounding box center [161, 105] width 59 height 9
click at [403, 86] on div "Show Only Interested All Talent ( 244 ) Liked ( 1 ) Archived ( 1 )" at bounding box center [434, 81] width 387 height 11
click at [515, 82] on div "button" at bounding box center [513, 81] width 5 height 5
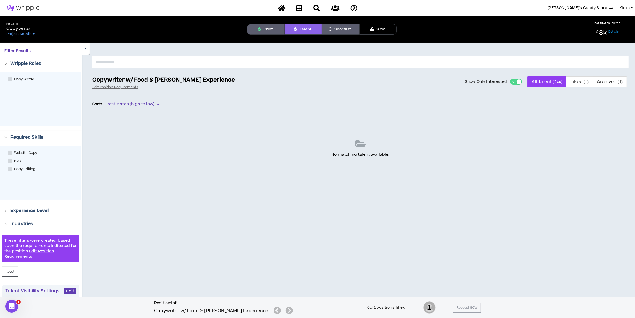
click at [514, 82] on span "button" at bounding box center [513, 82] width 3 height 6
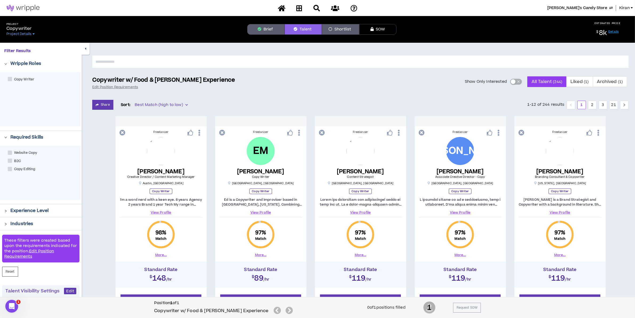
click at [348, 29] on button "Shortlist" at bounding box center [340, 29] width 37 height 11
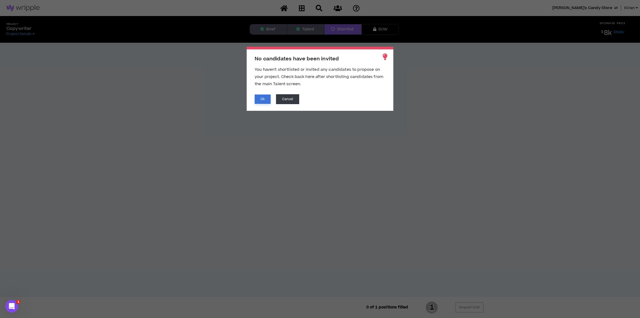
click at [262, 99] on button "Ok" at bounding box center [263, 98] width 16 height 9
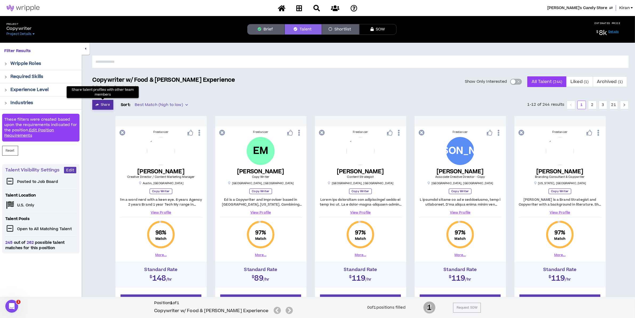
click at [107, 106] on button "Share" at bounding box center [102, 105] width 21 height 10
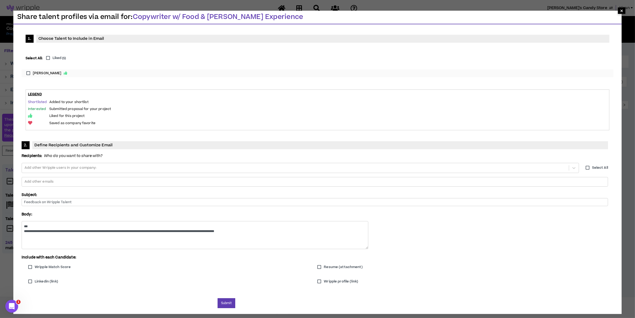
click at [623, 11] on span "×" at bounding box center [621, 10] width 7 height 6
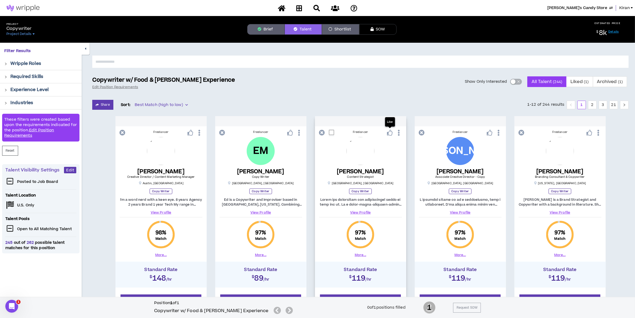
click at [390, 133] on icon at bounding box center [390, 133] width 6 height 6
click at [103, 106] on button "Share" at bounding box center [102, 105] width 21 height 10
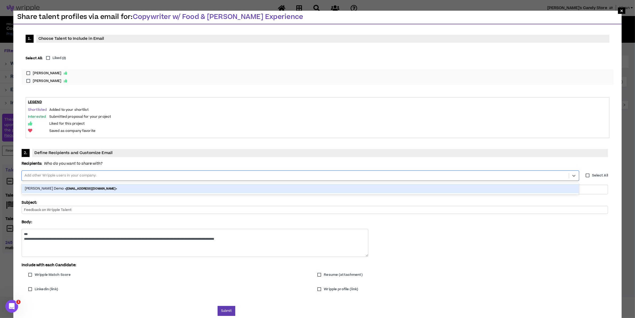
click at [288, 172] on div at bounding box center [295, 176] width 543 height 8
click at [289, 219] on p "Body:" at bounding box center [315, 222] width 587 height 6
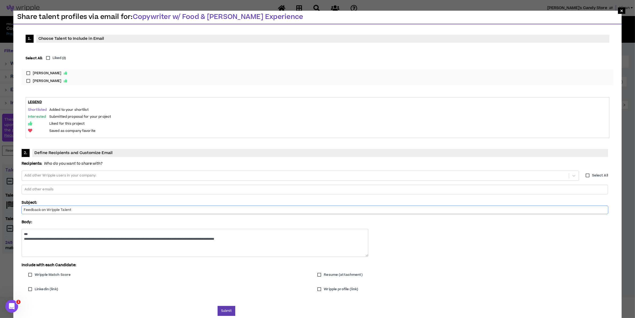
drag, startPoint x: 287, startPoint y: 96, endPoint x: 246, endPoint y: 93, distance: 41.2
click at [243, 94] on div "**********" at bounding box center [318, 167] width 600 height 272
click at [278, 206] on input "Wripple Talent" at bounding box center [315, 210] width 587 height 8
type input "Wripple | GP - Copywriter Candidates for Review Talent"
click at [369, 229] on textarea "**********" at bounding box center [195, 243] width 347 height 28
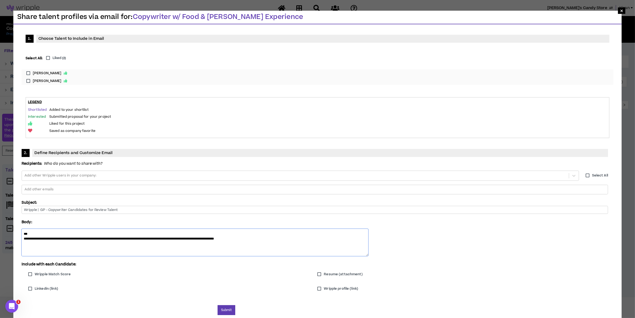
click at [369, 229] on textarea "**********" at bounding box center [195, 242] width 347 height 27
click at [30, 73] on label "Elaine V." at bounding box center [318, 73] width 588 height 8
drag, startPoint x: 623, startPoint y: 11, endPoint x: 550, endPoint y: 51, distance: 83.6
click at [623, 10] on span "×" at bounding box center [621, 10] width 3 height 6
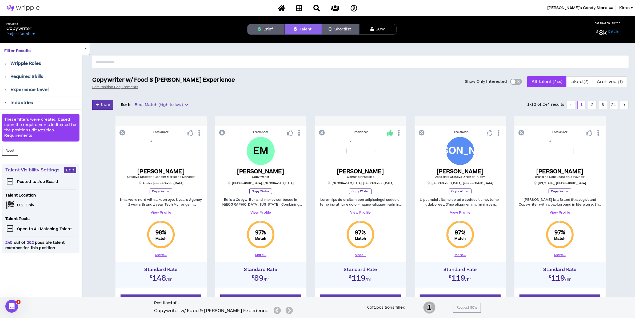
click at [342, 31] on button "Shortlist" at bounding box center [340, 29] width 37 height 11
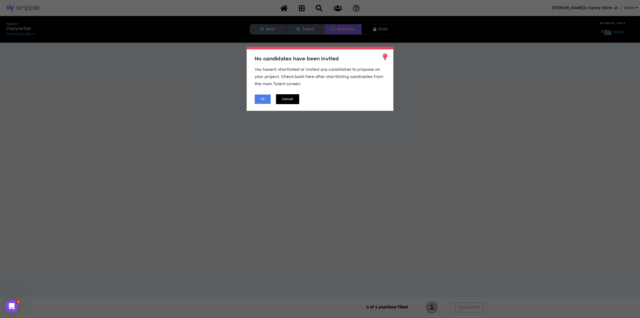
click at [287, 100] on button "Cancel" at bounding box center [287, 99] width 23 height 10
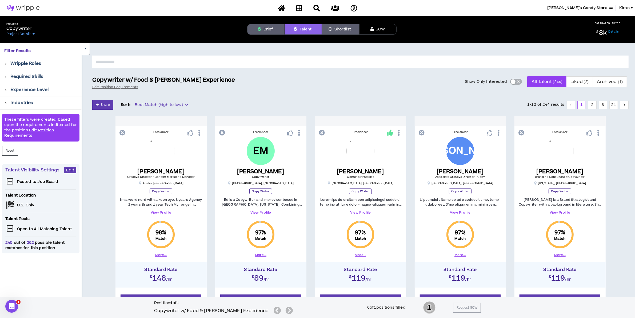
click at [616, 30] on link "Details" at bounding box center [614, 32] width 10 height 4
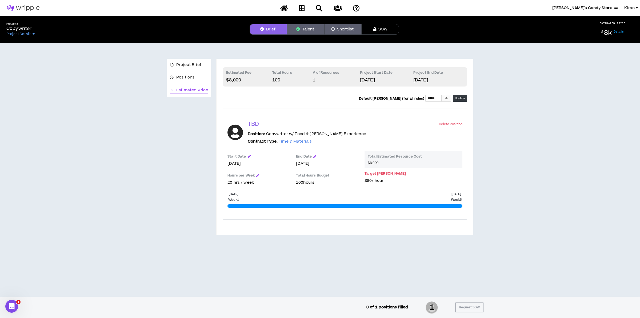
click at [304, 7] on icon at bounding box center [302, 8] width 6 height 7
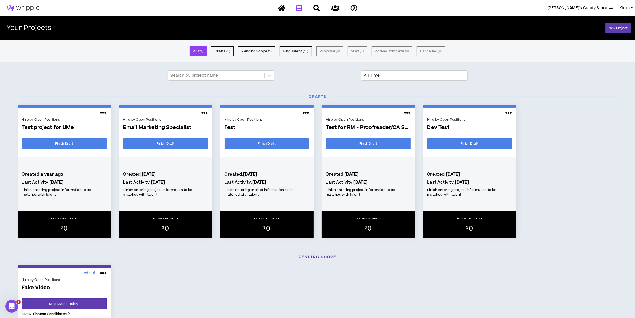
click at [593, 7] on span "Kiran's Candy Store" at bounding box center [578, 8] width 60 height 6
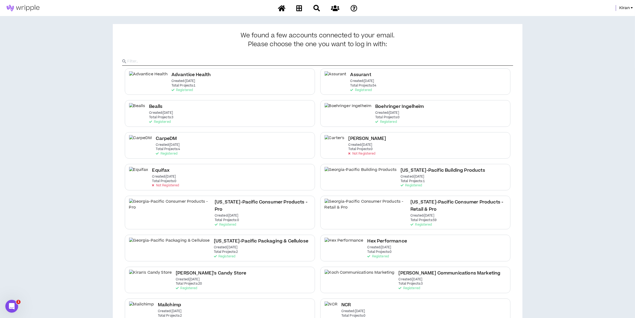
click at [411, 204] on h2 "Georgia-Pacific Consumer Products - Retail & Pro" at bounding box center [459, 206] width 96 height 14
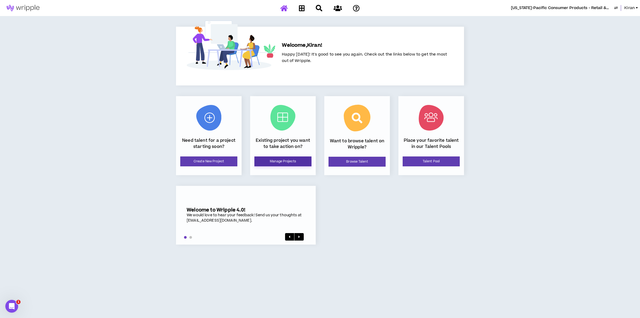
click at [280, 160] on link "Manage Projects" at bounding box center [283, 161] width 57 height 10
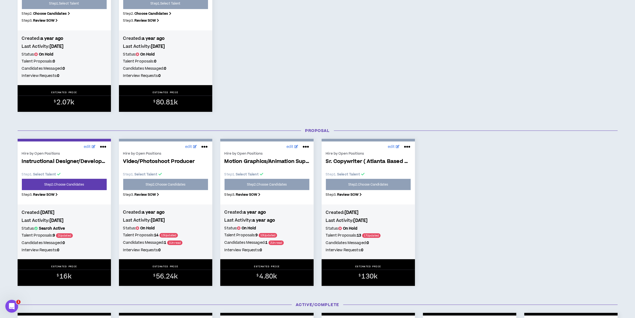
scroll to position [367, 0]
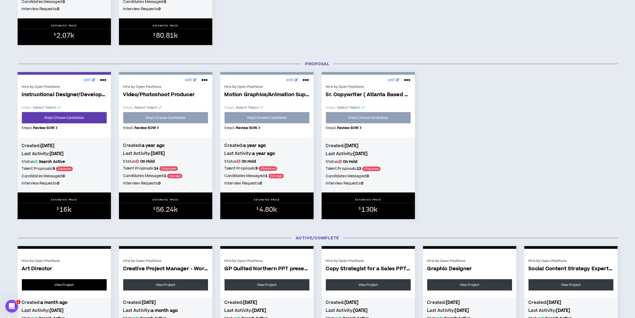
click at [67, 287] on link "View Project" at bounding box center [64, 284] width 85 height 11
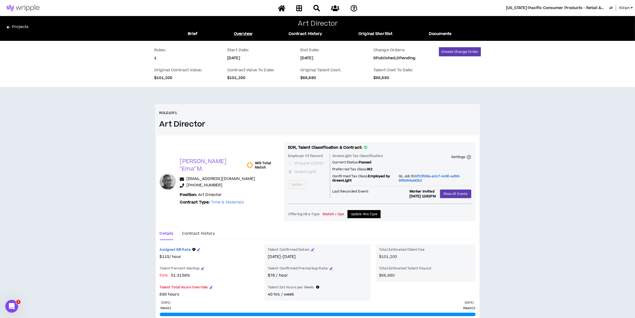
click at [626, 8] on span "Kiran" at bounding box center [625, 8] width 10 height 6
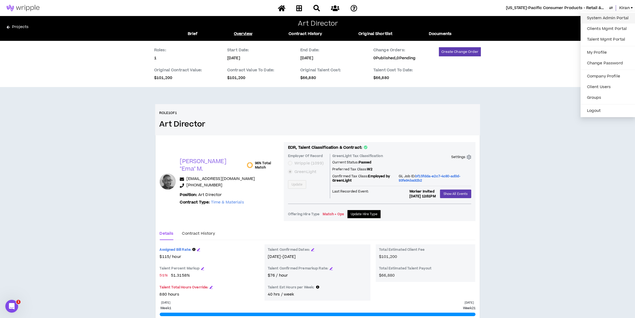
click at [605, 18] on link "System Admin Portal" at bounding box center [608, 18] width 48 height 8
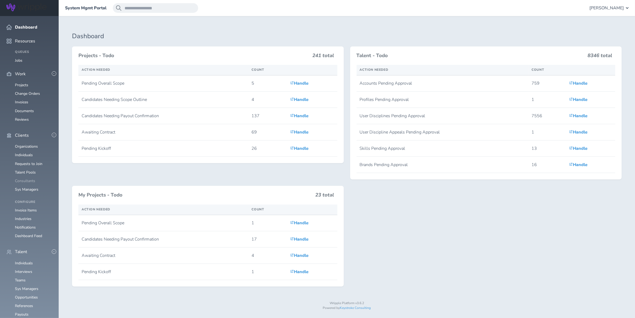
click at [29, 178] on link "Consultants" at bounding box center [25, 180] width 20 height 5
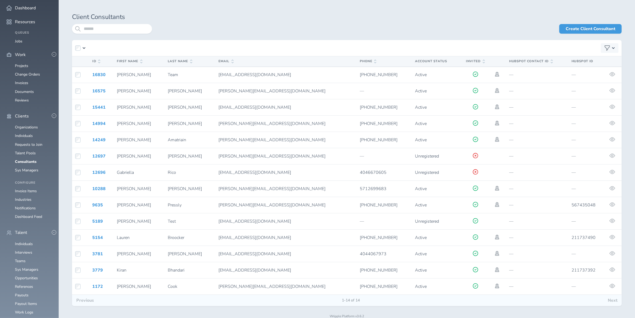
scroll to position [34, 0]
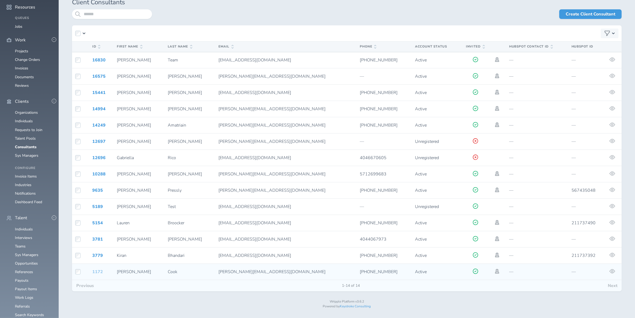
click at [98, 271] on link "1172" at bounding box center [97, 272] width 11 height 6
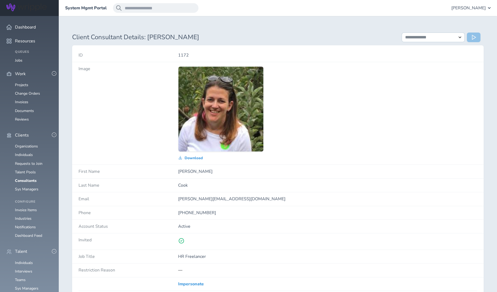
drag, startPoint x: 251, startPoint y: 138, endPoint x: 261, endPoint y: 150, distance: 15.8
click at [261, 150] on img at bounding box center [220, 109] width 85 height 85
